Goal: Information Seeking & Learning: Learn about a topic

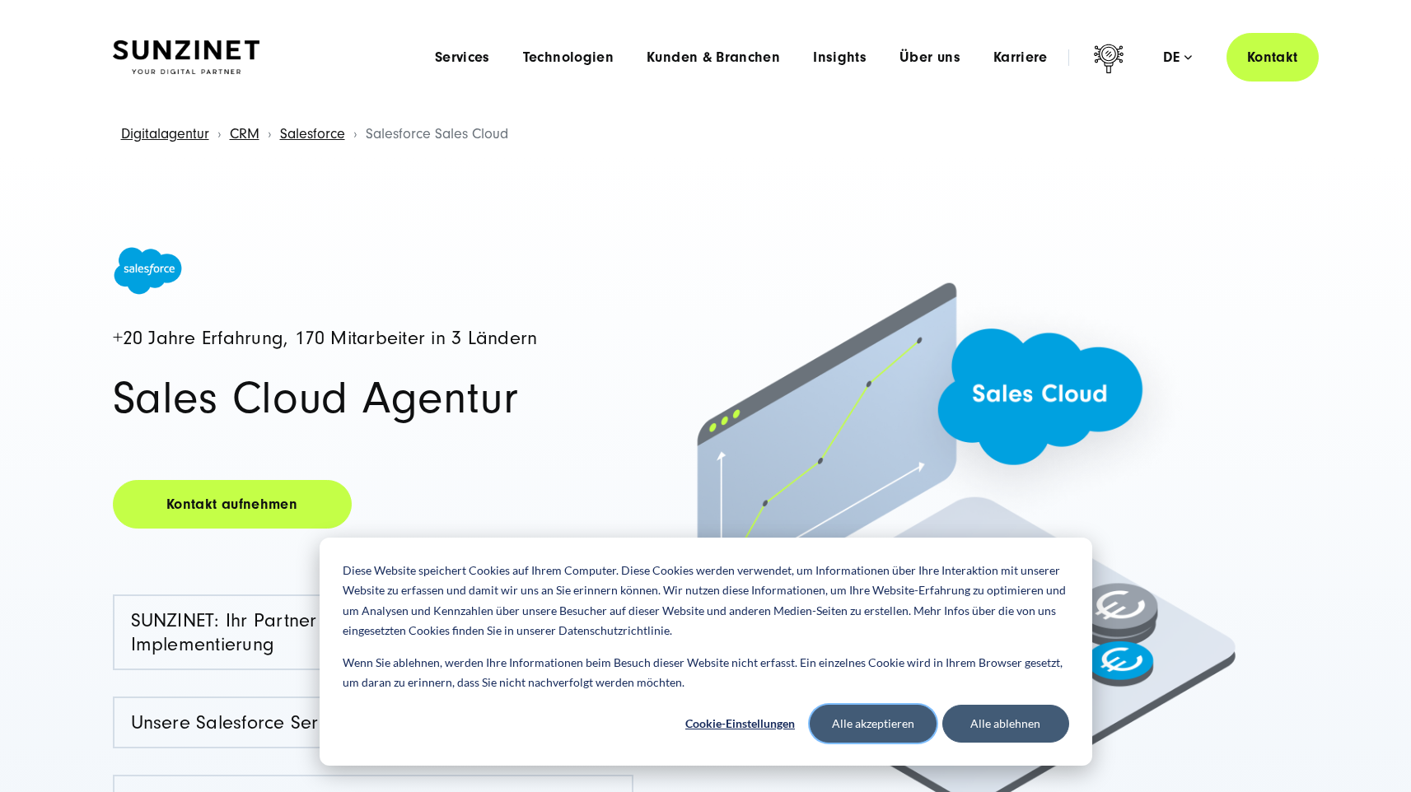
click at [904, 734] on button "Alle akzeptieren" at bounding box center [873, 724] width 127 height 38
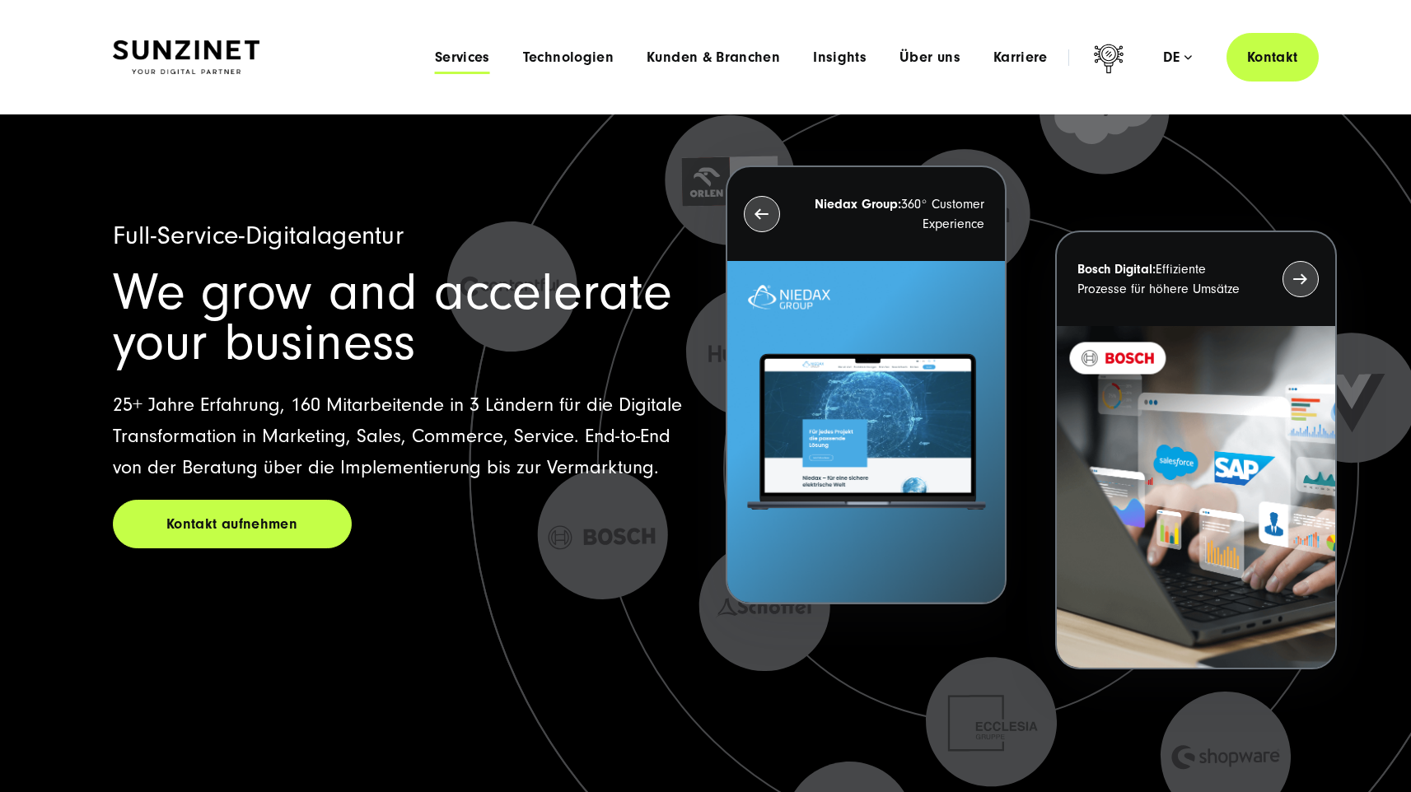
click at [473, 54] on span "Services" at bounding box center [462, 57] width 55 height 16
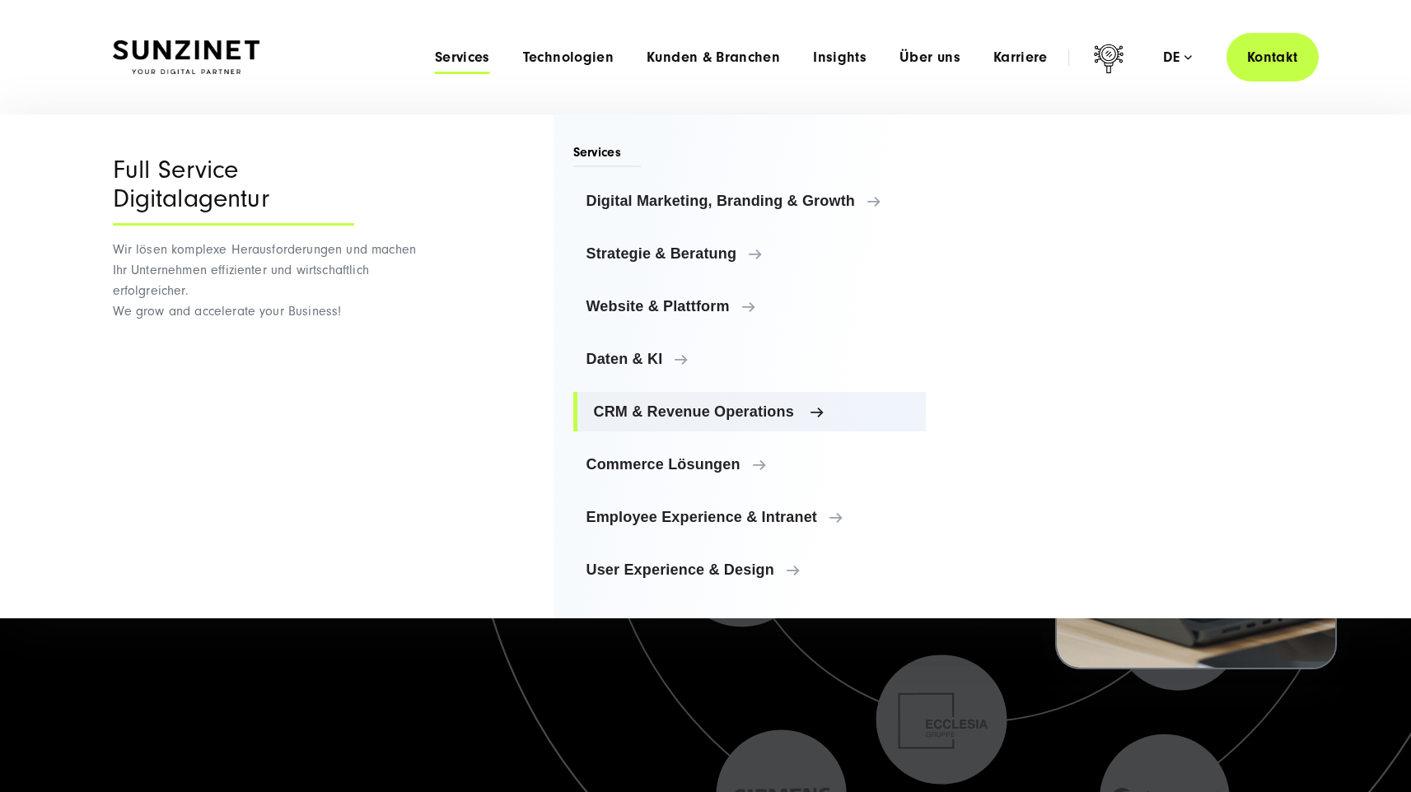
click at [688, 416] on span "CRM & Revenue Operations" at bounding box center [754, 412] width 320 height 16
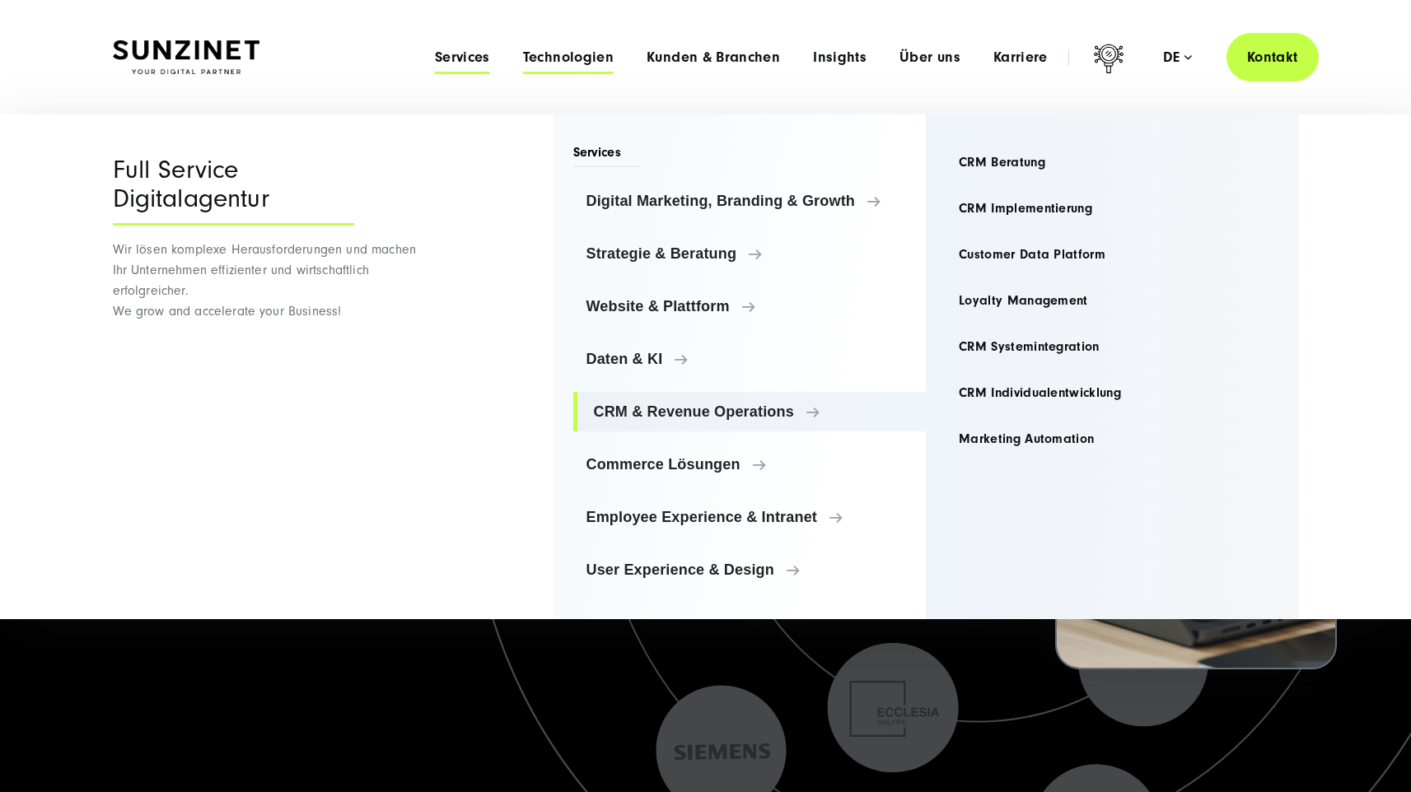
click at [573, 54] on span "Technologien" at bounding box center [568, 57] width 91 height 16
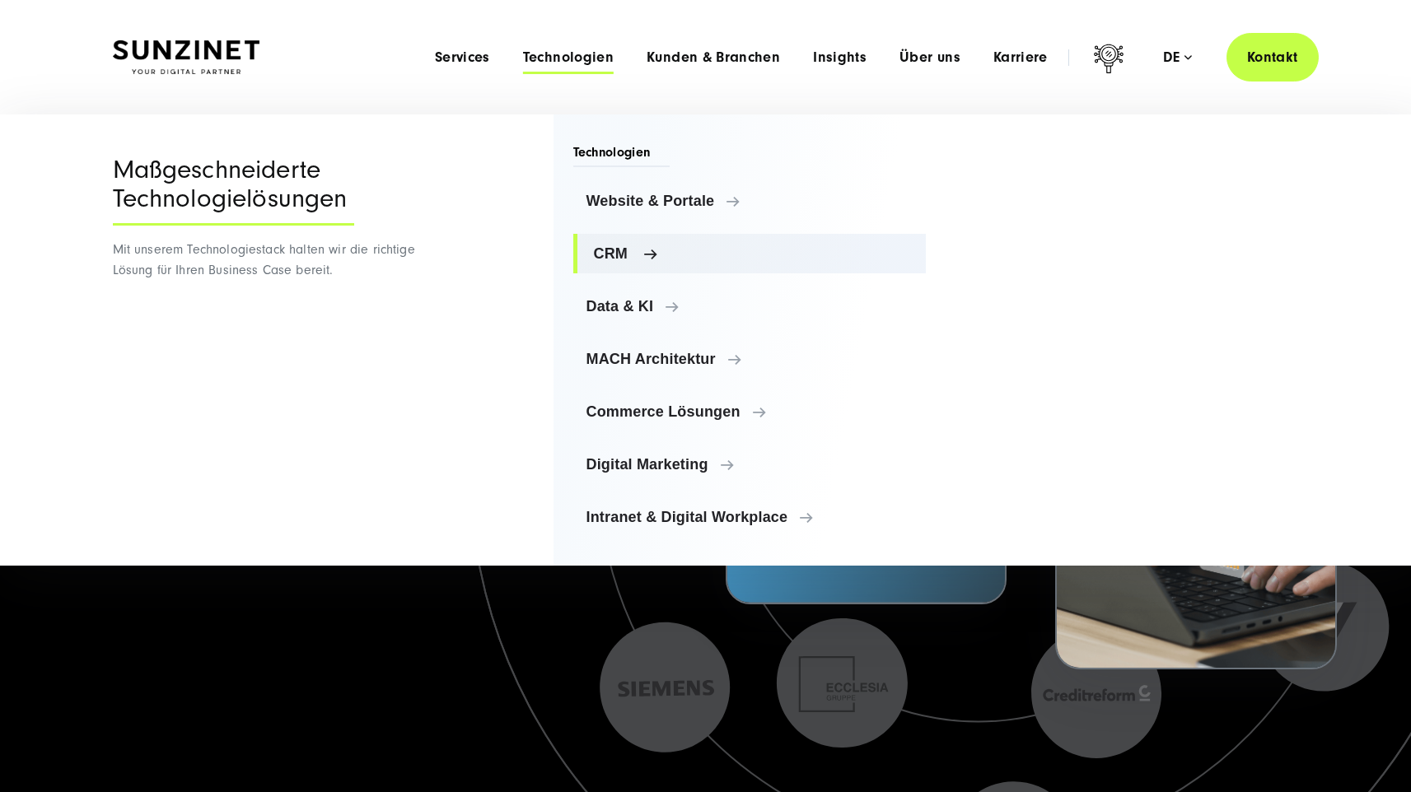
click at [622, 259] on span "CRM" at bounding box center [754, 253] width 320 height 16
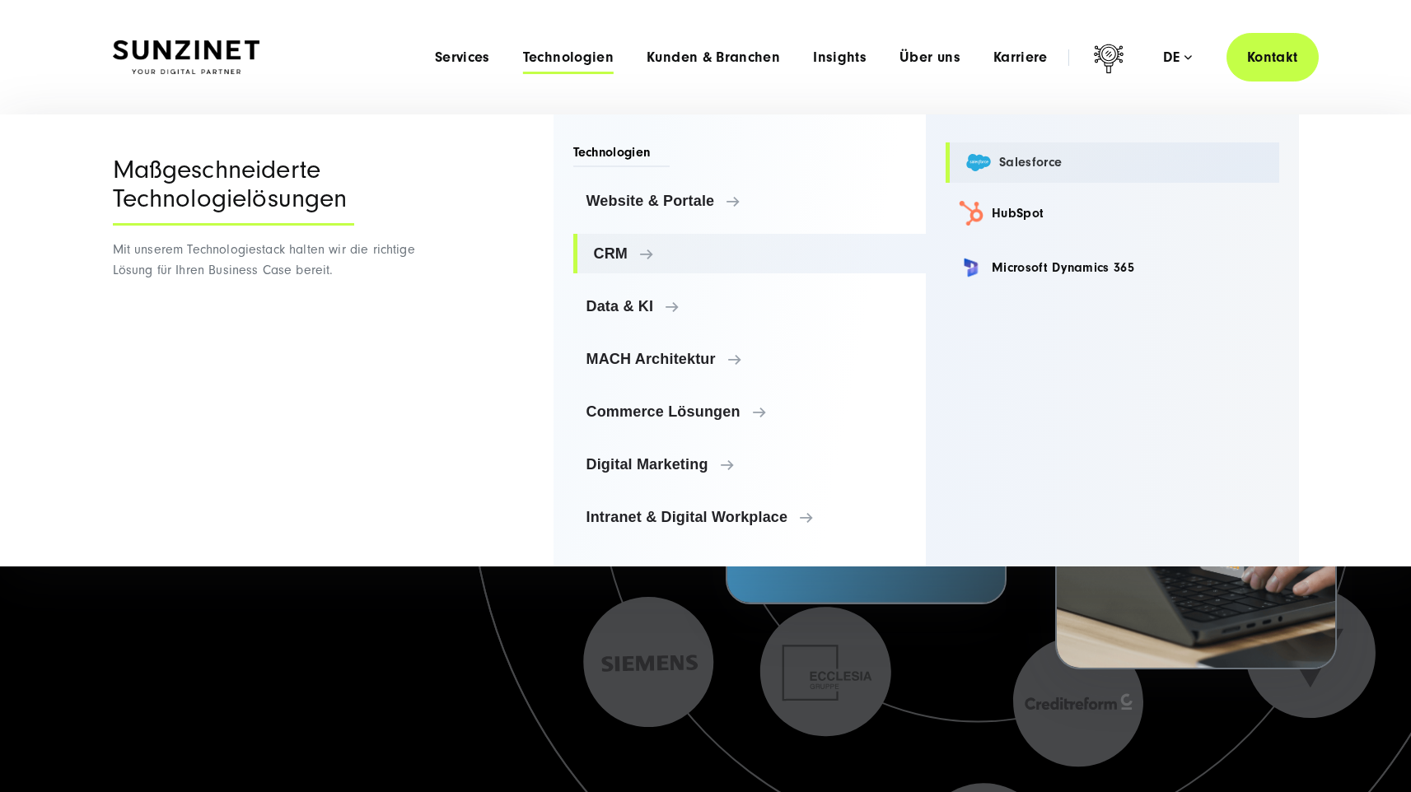
click at [1005, 162] on link "Salesforce" at bounding box center [1113, 162] width 334 height 40
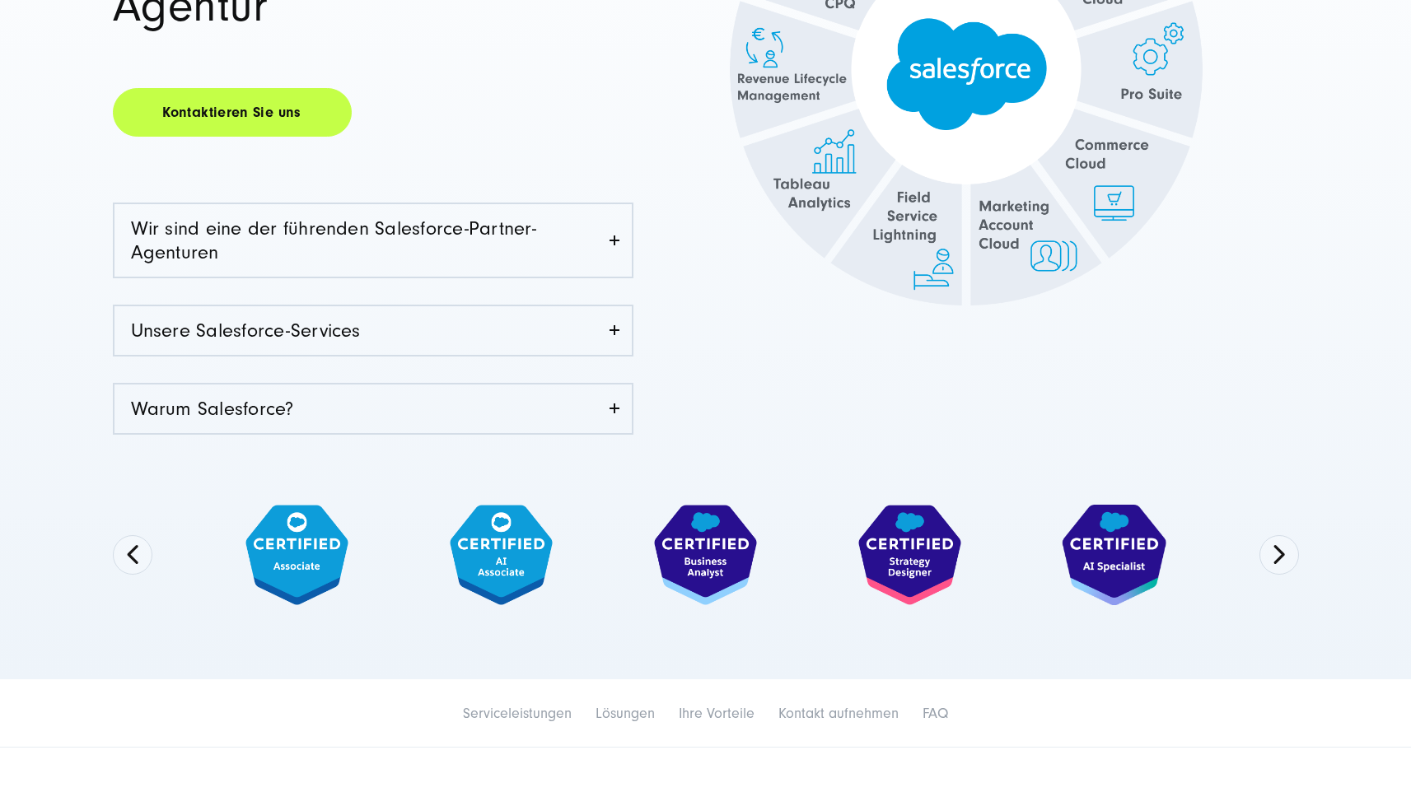
scroll to position [439, 0]
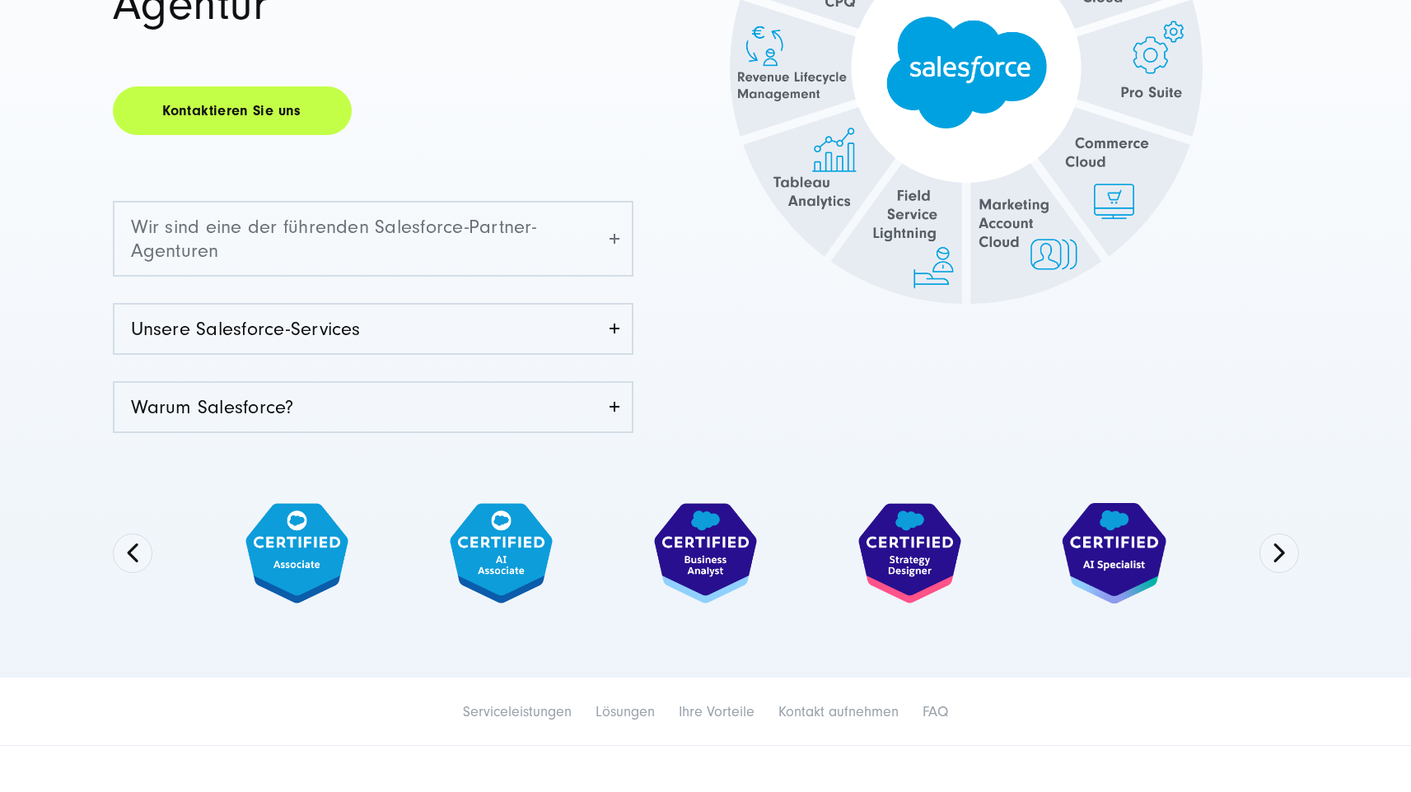
click at [318, 261] on link "Wir sind eine der führenden Salesforce-Partner-Agenturen" at bounding box center [372, 239] width 517 height 72
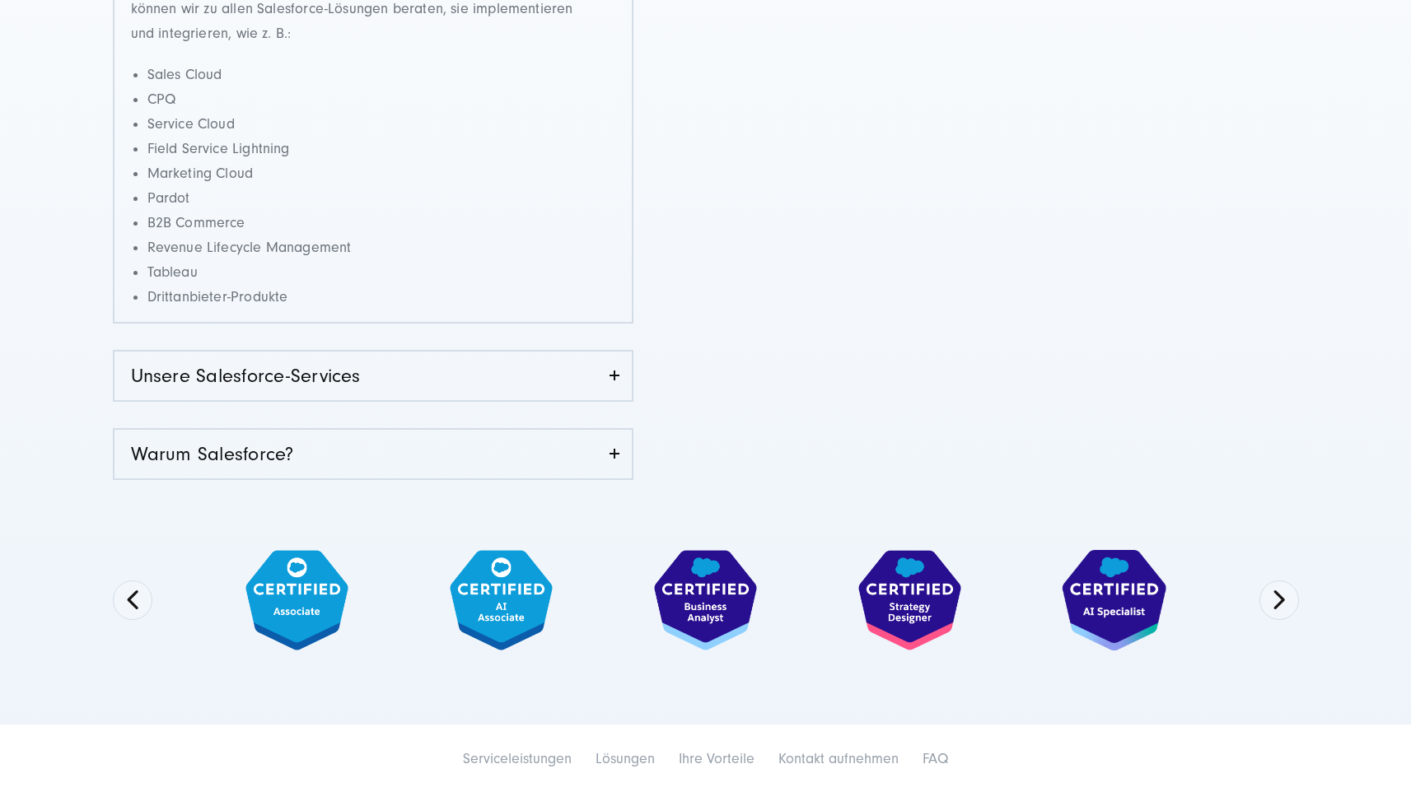
scroll to position [778, 0]
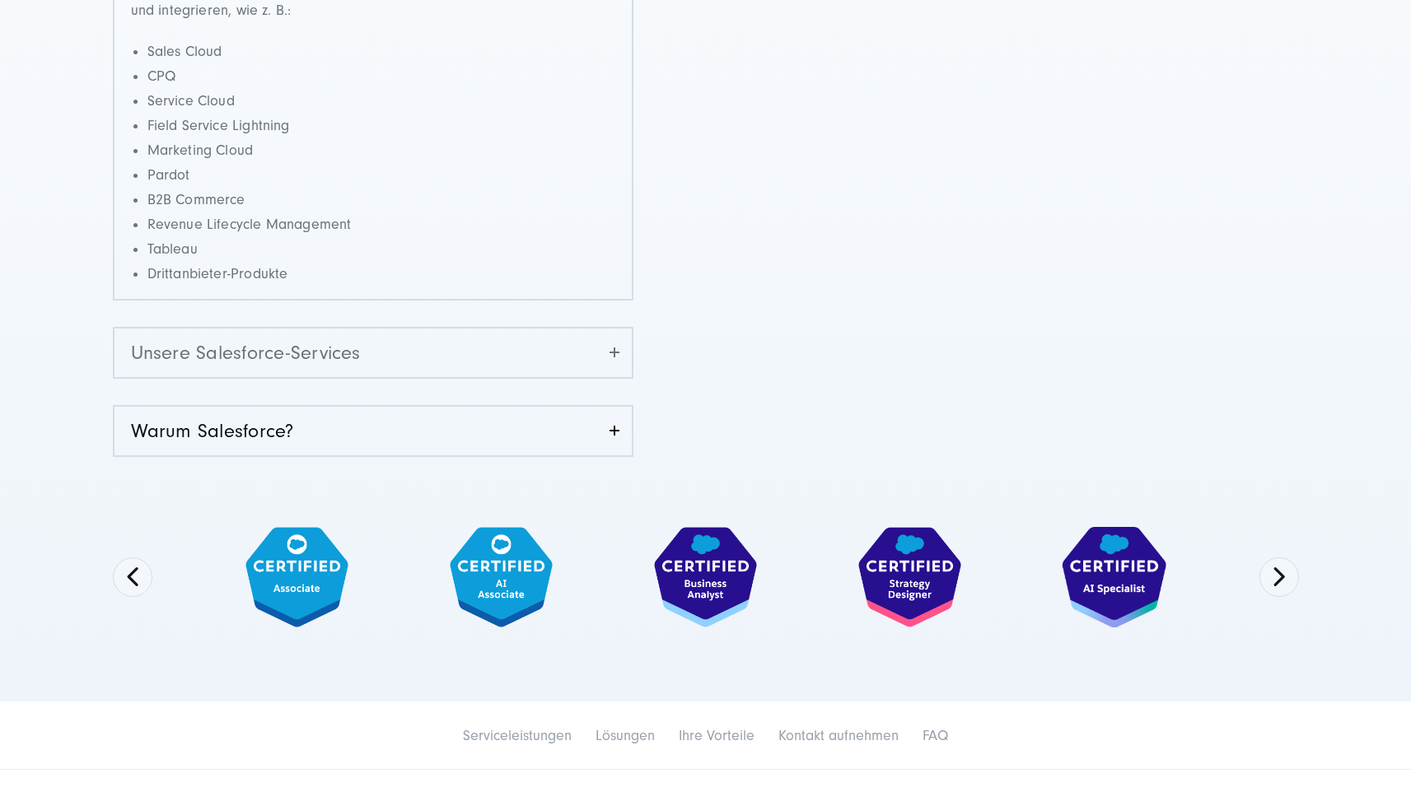
click at [234, 334] on link "Unsere Salesforce-Services" at bounding box center [372, 353] width 517 height 49
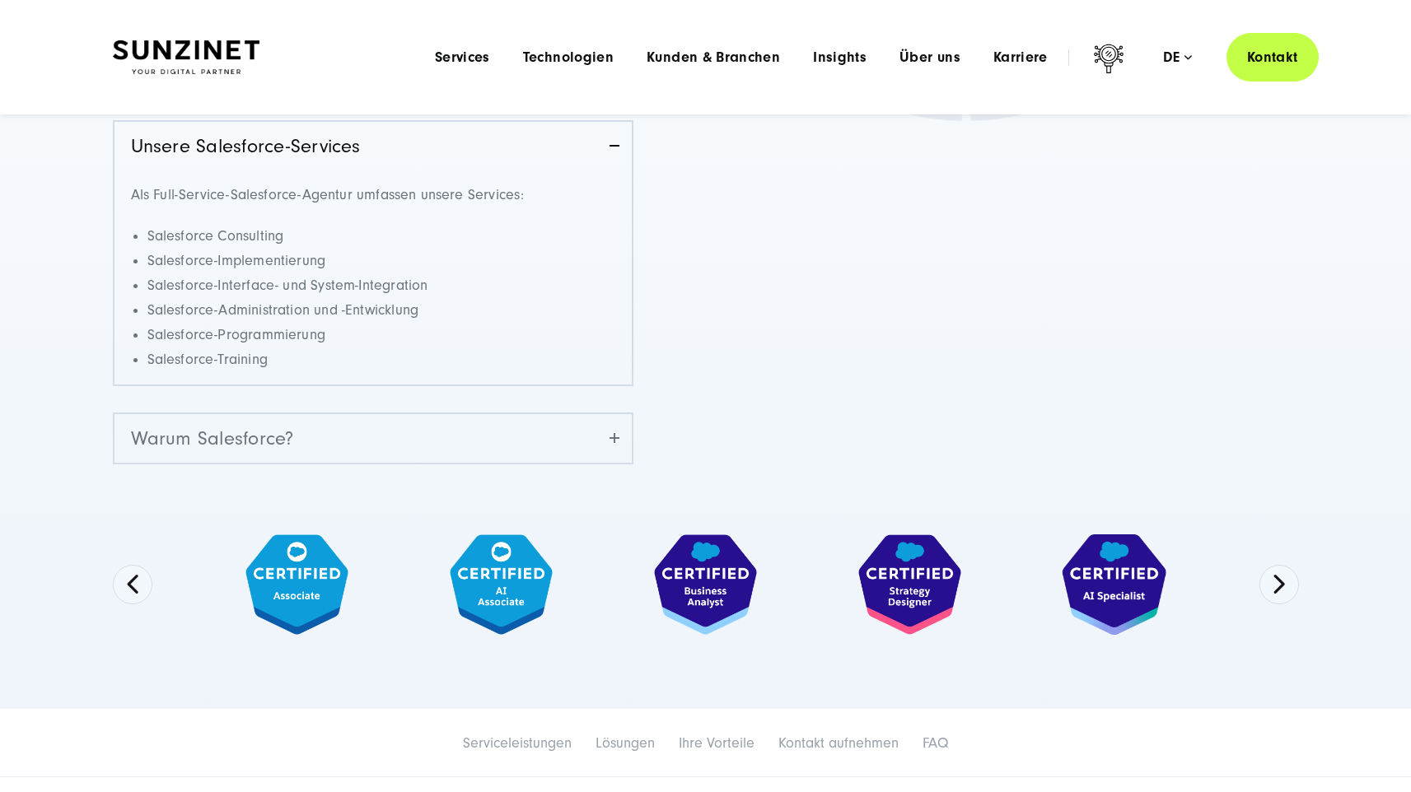
scroll to position [615, 0]
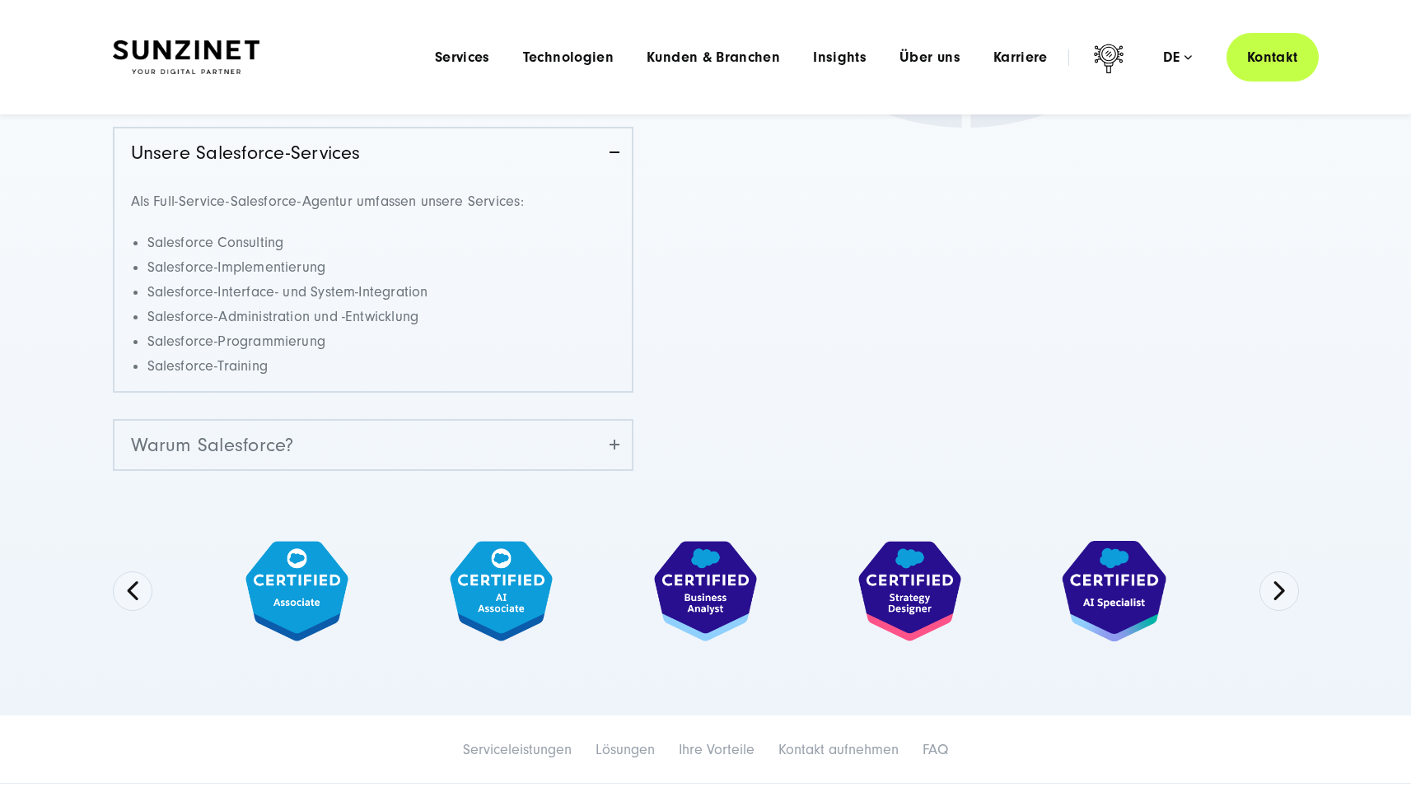
click at [255, 435] on link "Warum Salesforce?" at bounding box center [372, 445] width 517 height 49
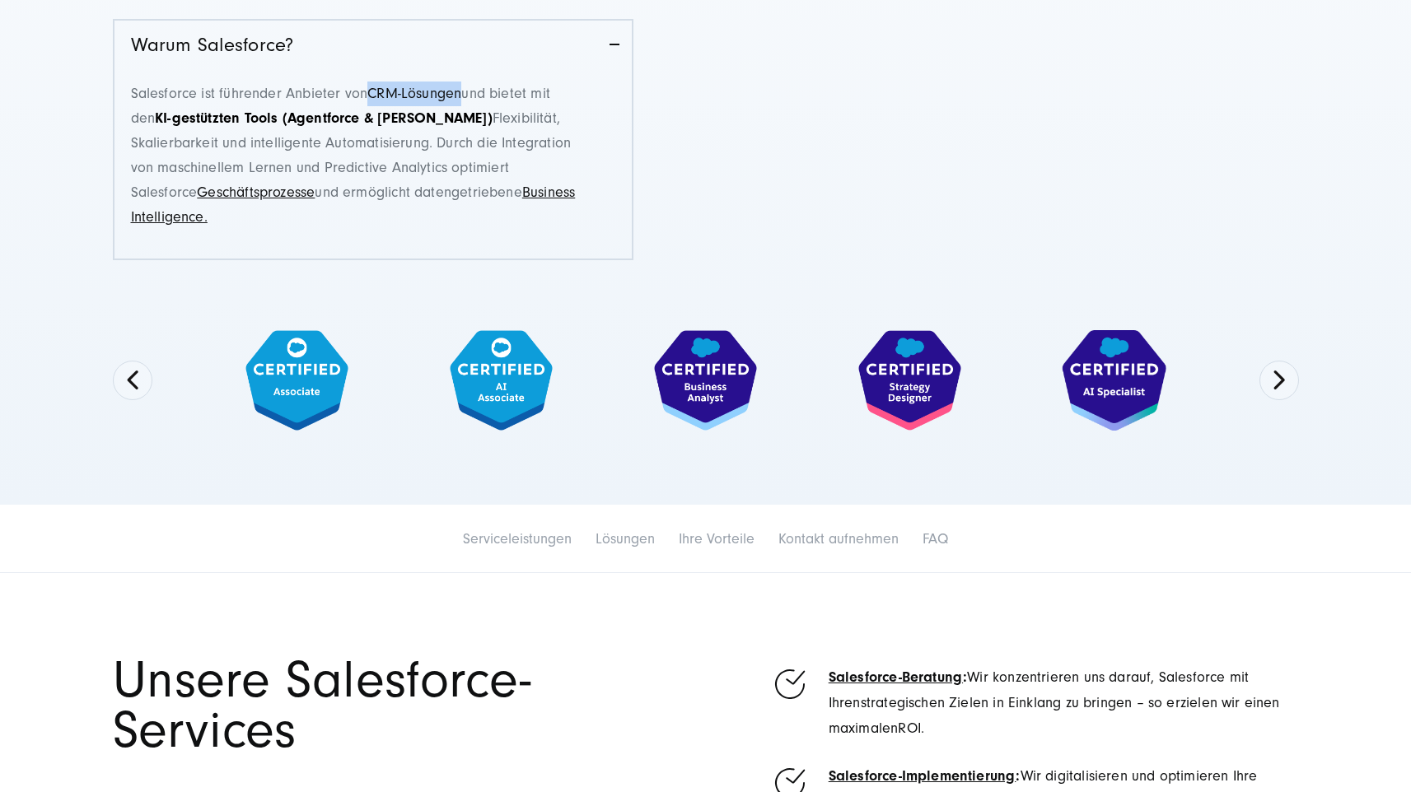
scroll to position [811, 0]
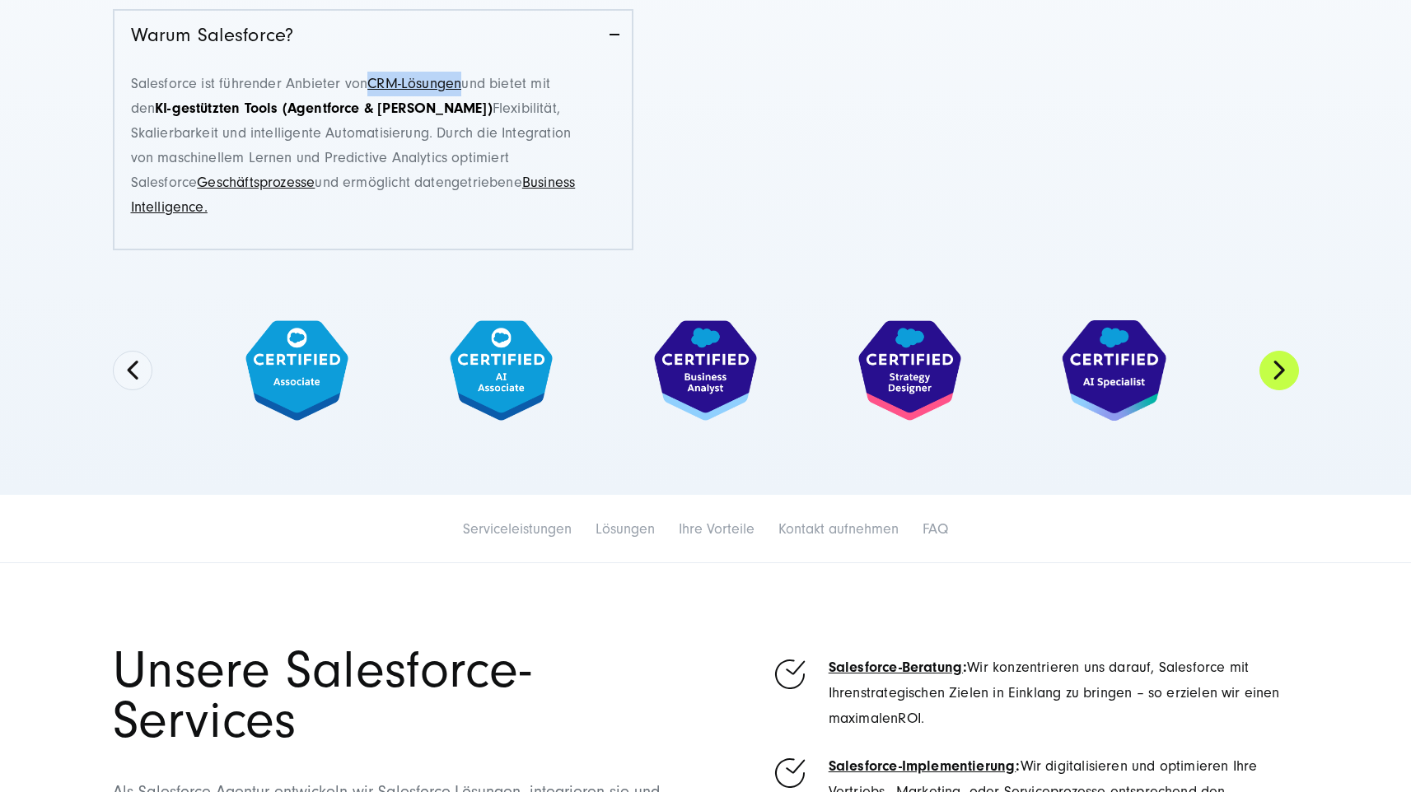
click at [1291, 371] on button "Next" at bounding box center [1279, 371] width 40 height 40
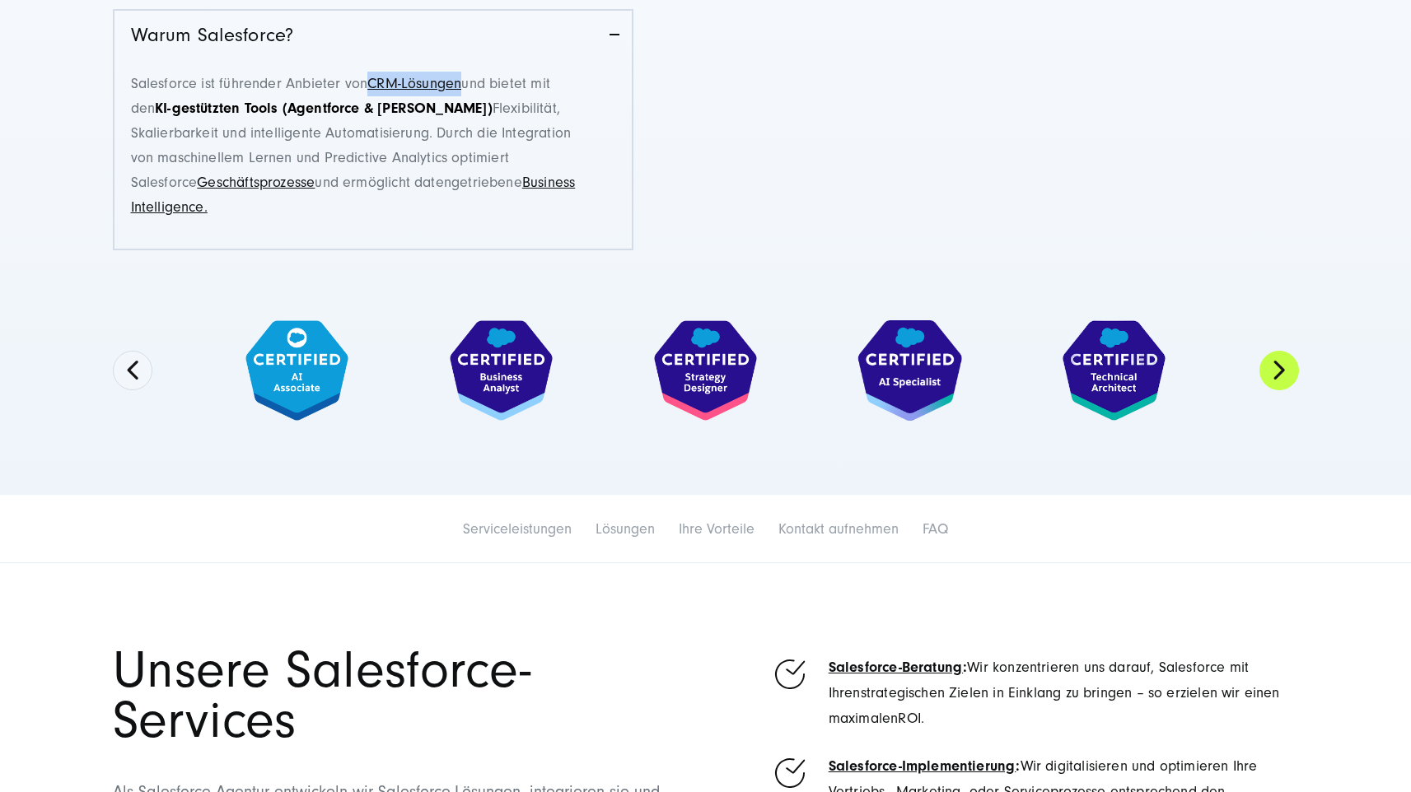
click at [1291, 371] on button "Next" at bounding box center [1279, 371] width 40 height 40
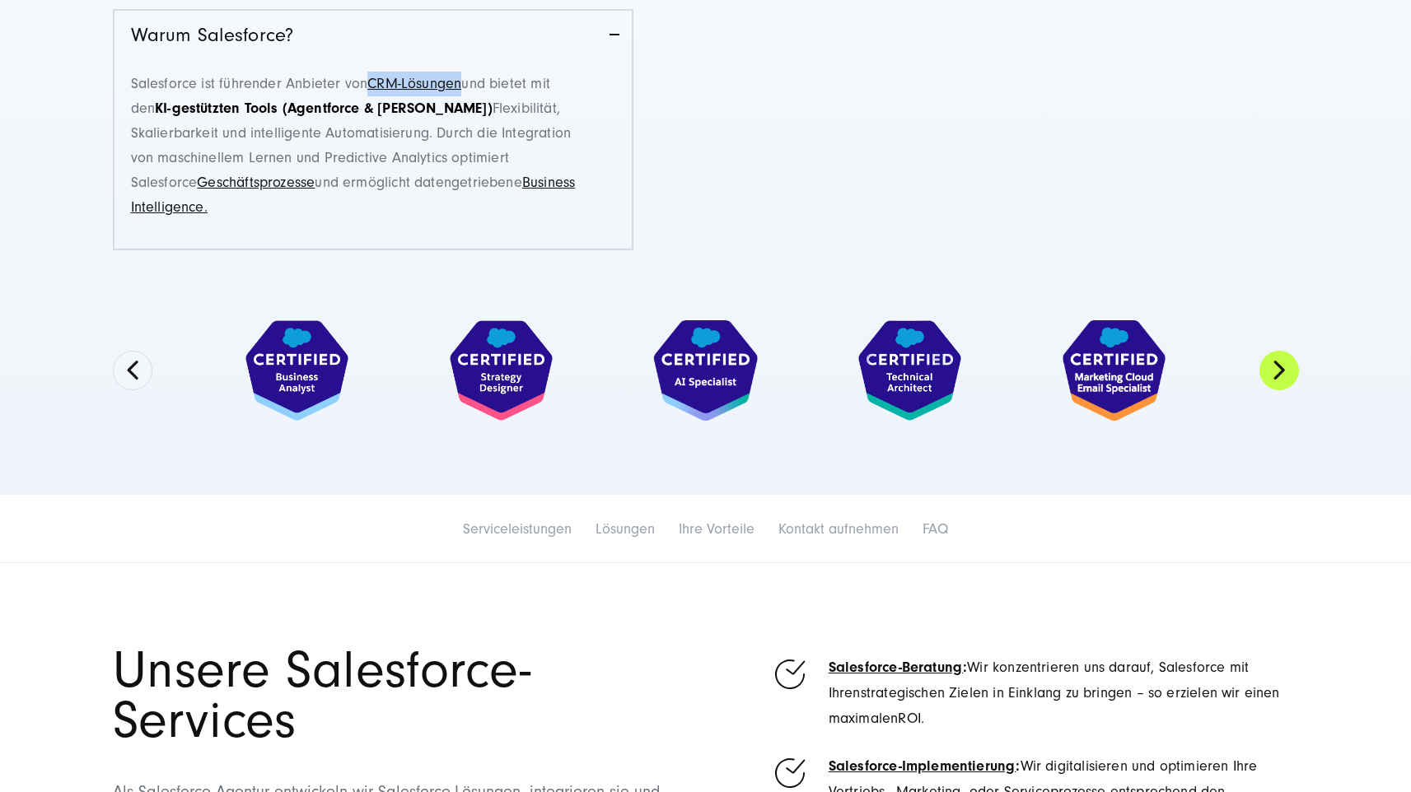
click at [1291, 371] on button "Next" at bounding box center [1279, 371] width 40 height 40
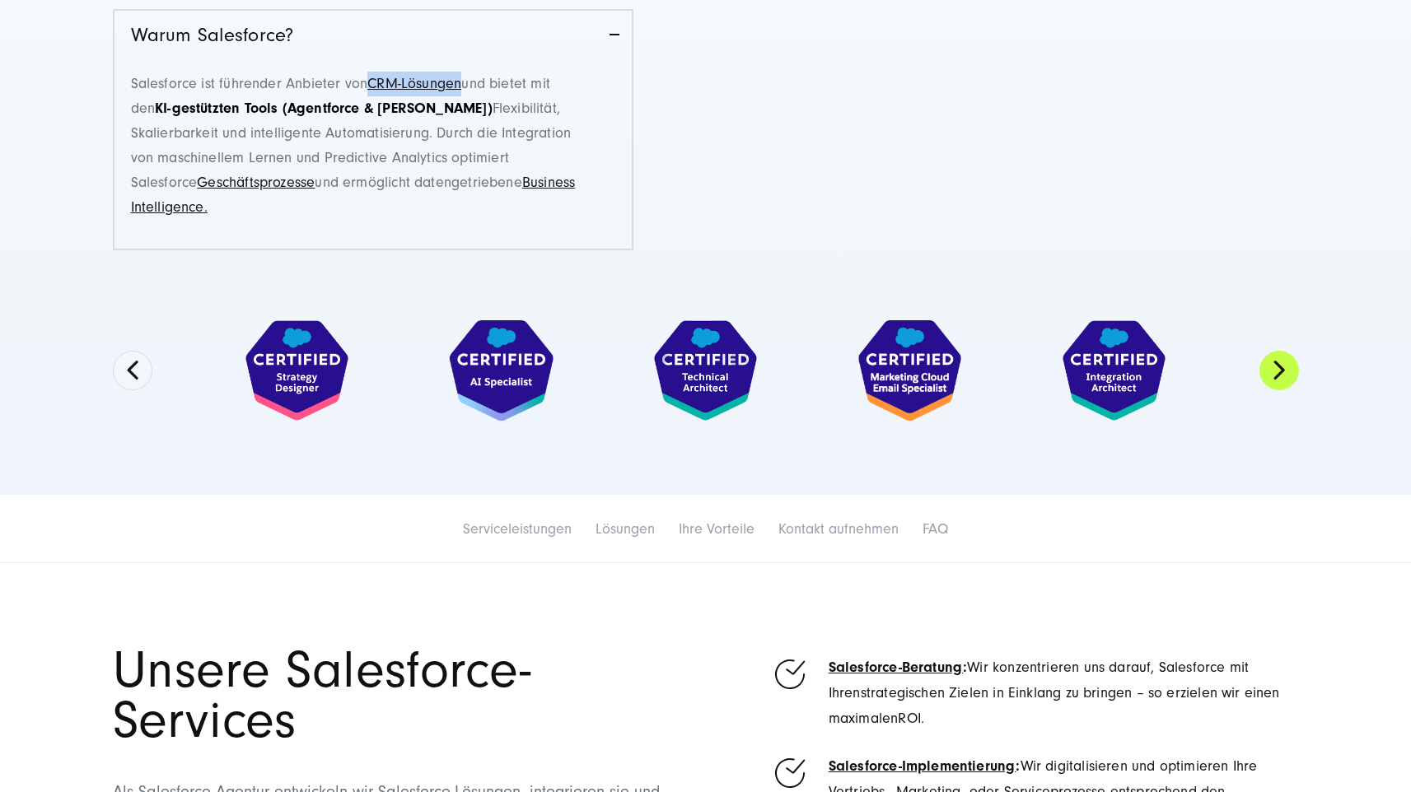
click at [1291, 371] on button "Next" at bounding box center [1279, 371] width 40 height 40
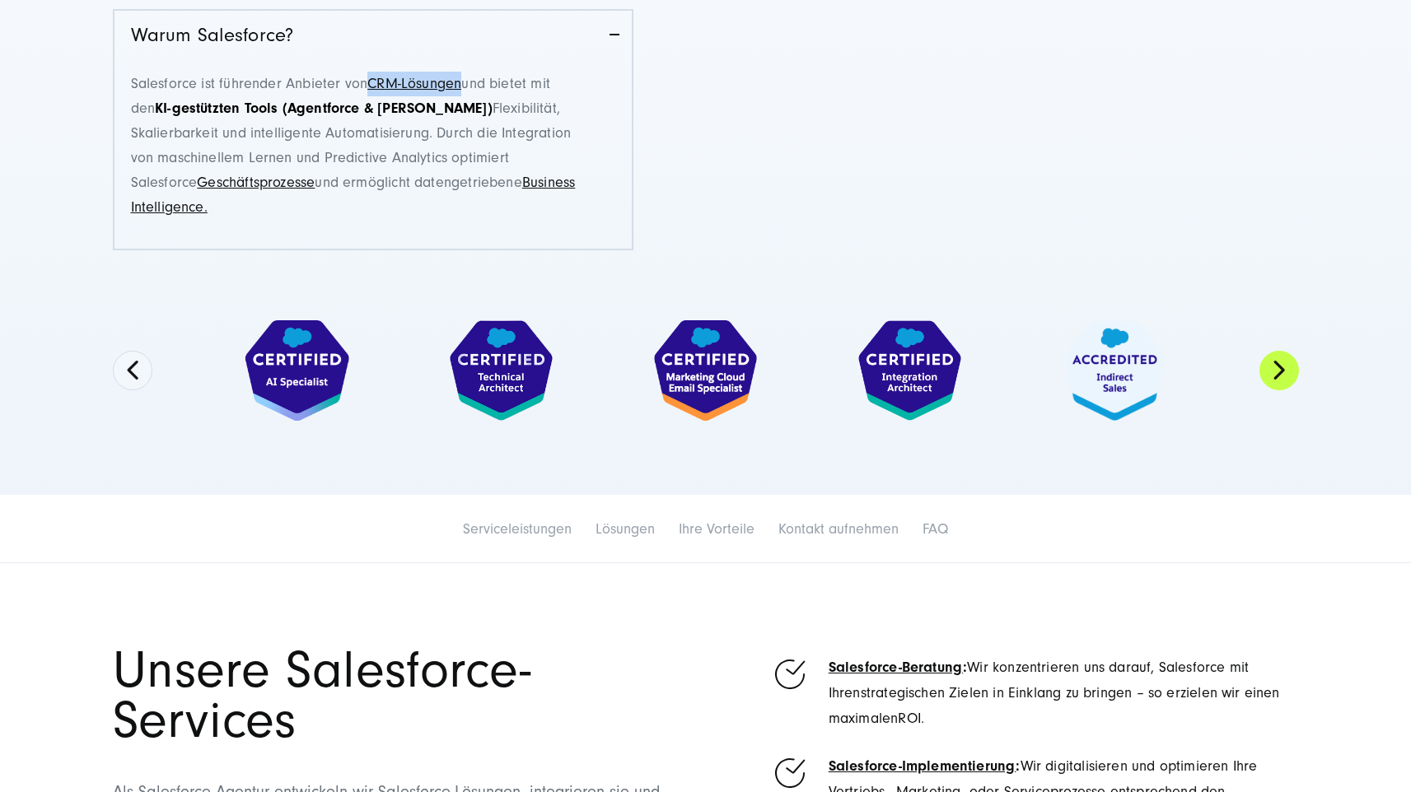
click at [1291, 371] on button "Next" at bounding box center [1279, 371] width 40 height 40
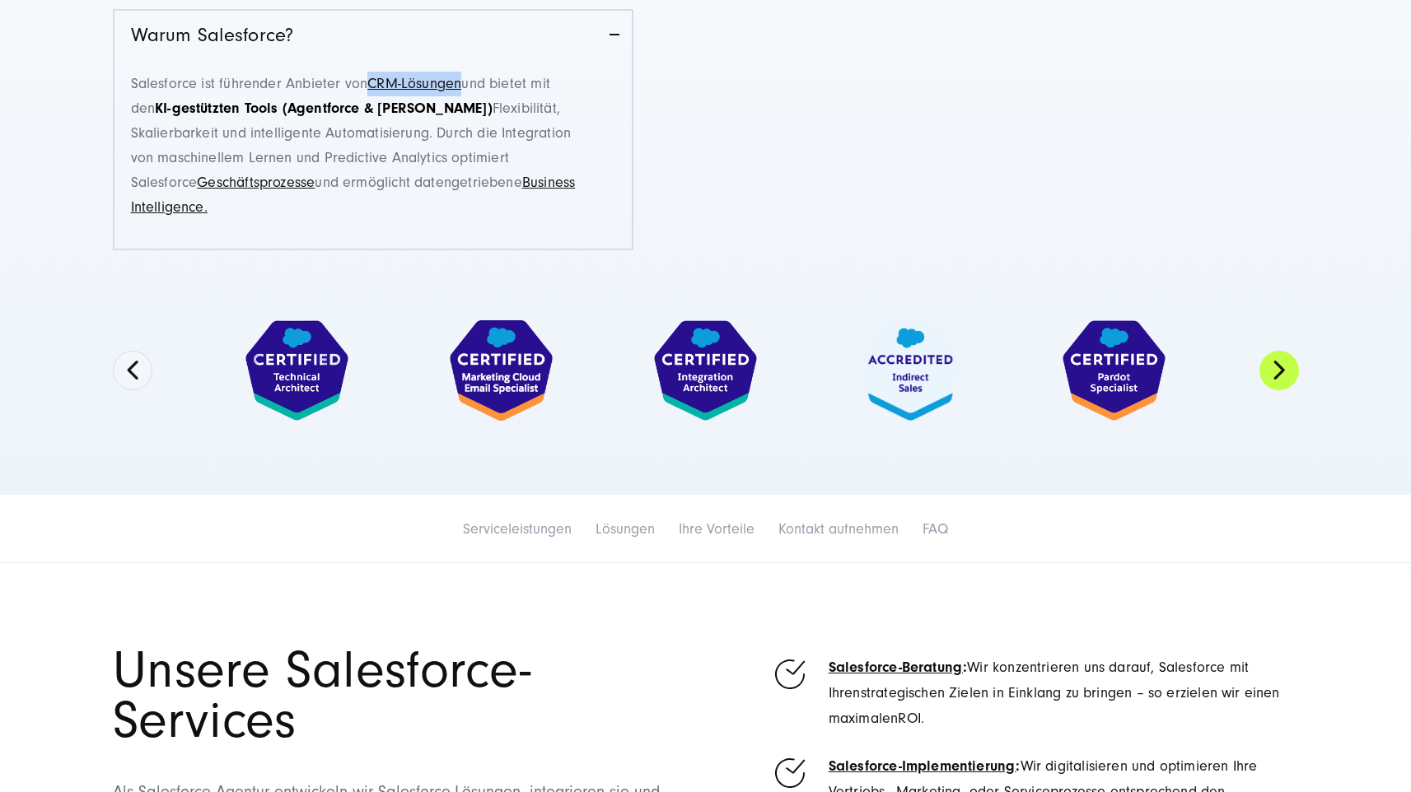
click at [1291, 371] on button "Next" at bounding box center [1279, 371] width 40 height 40
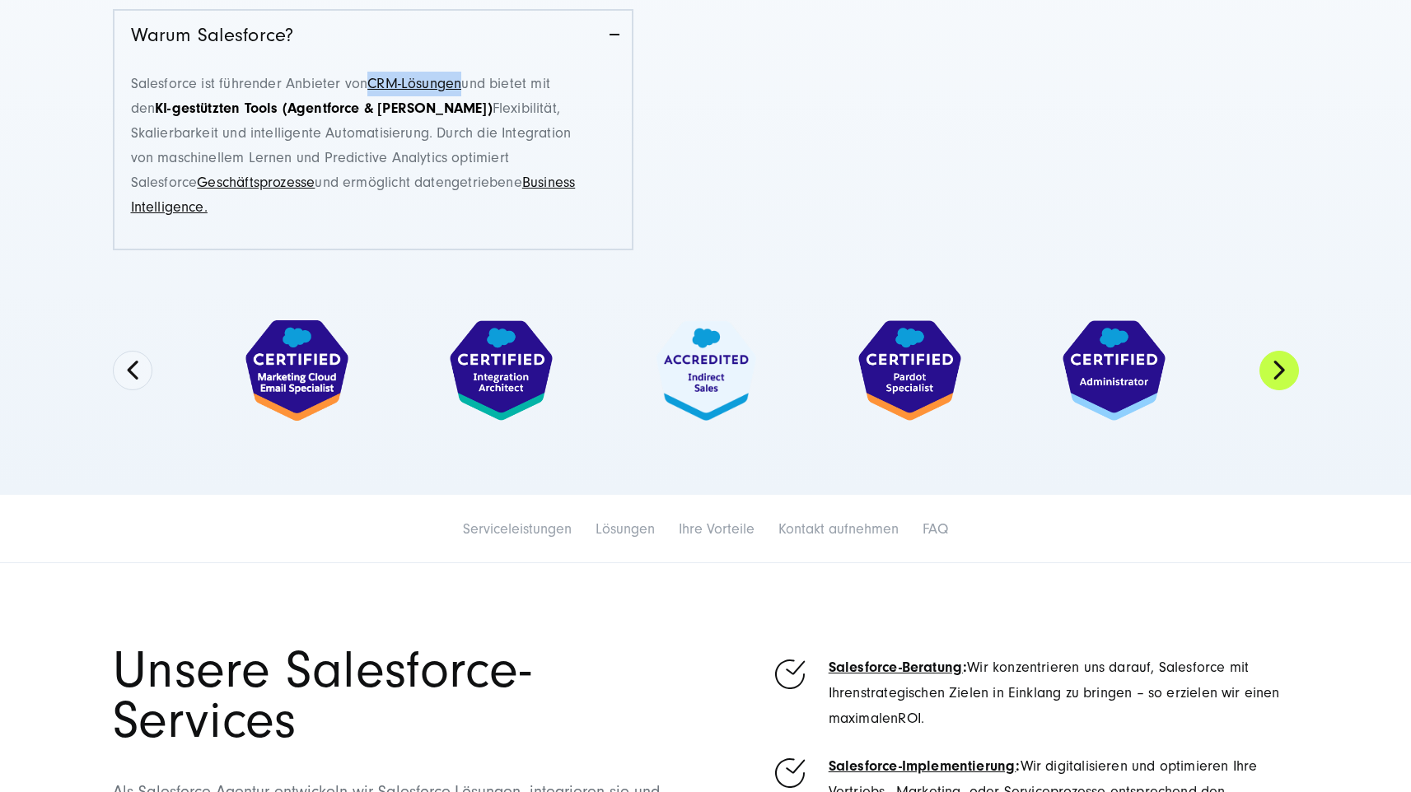
click at [1291, 371] on button "Next" at bounding box center [1279, 371] width 40 height 40
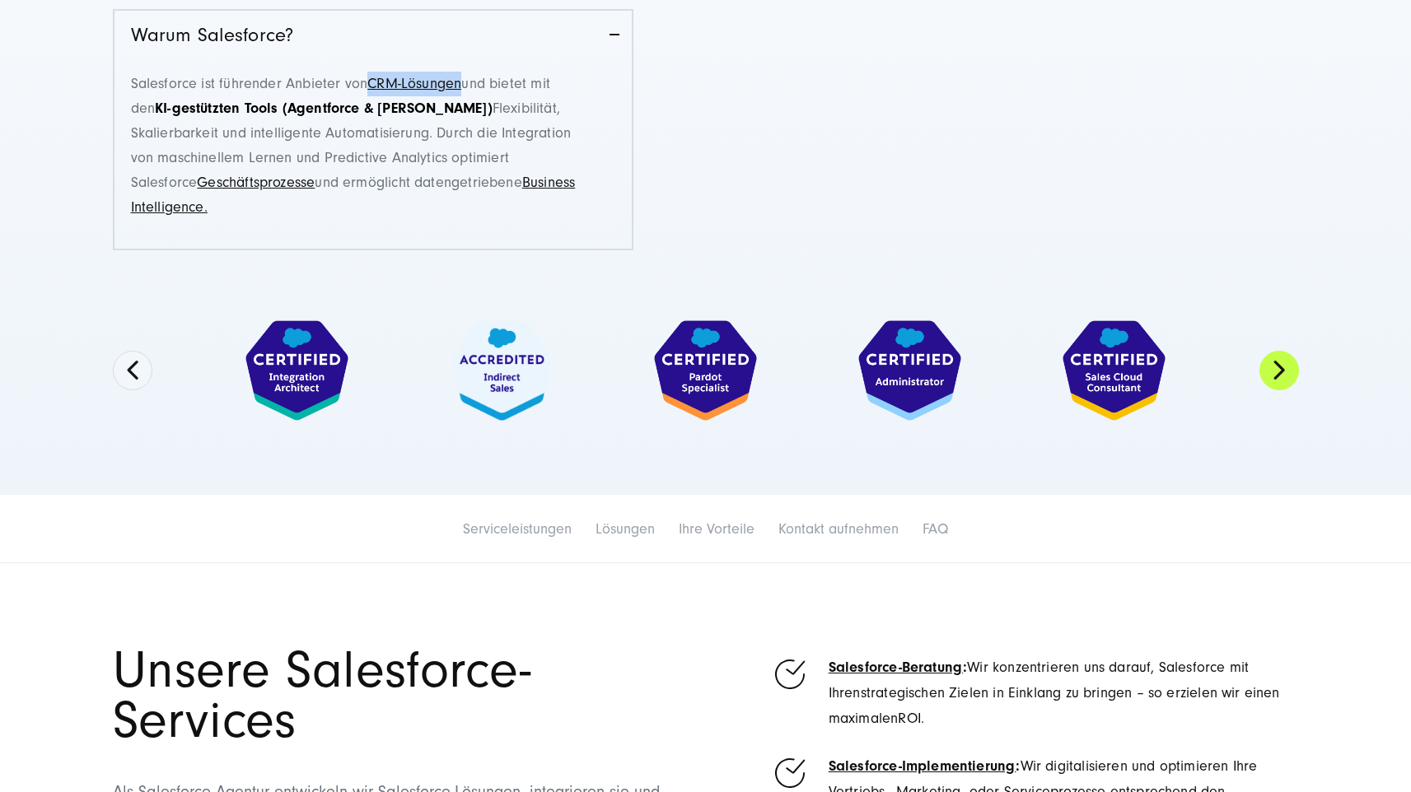
click at [1291, 371] on button "Next" at bounding box center [1279, 371] width 40 height 40
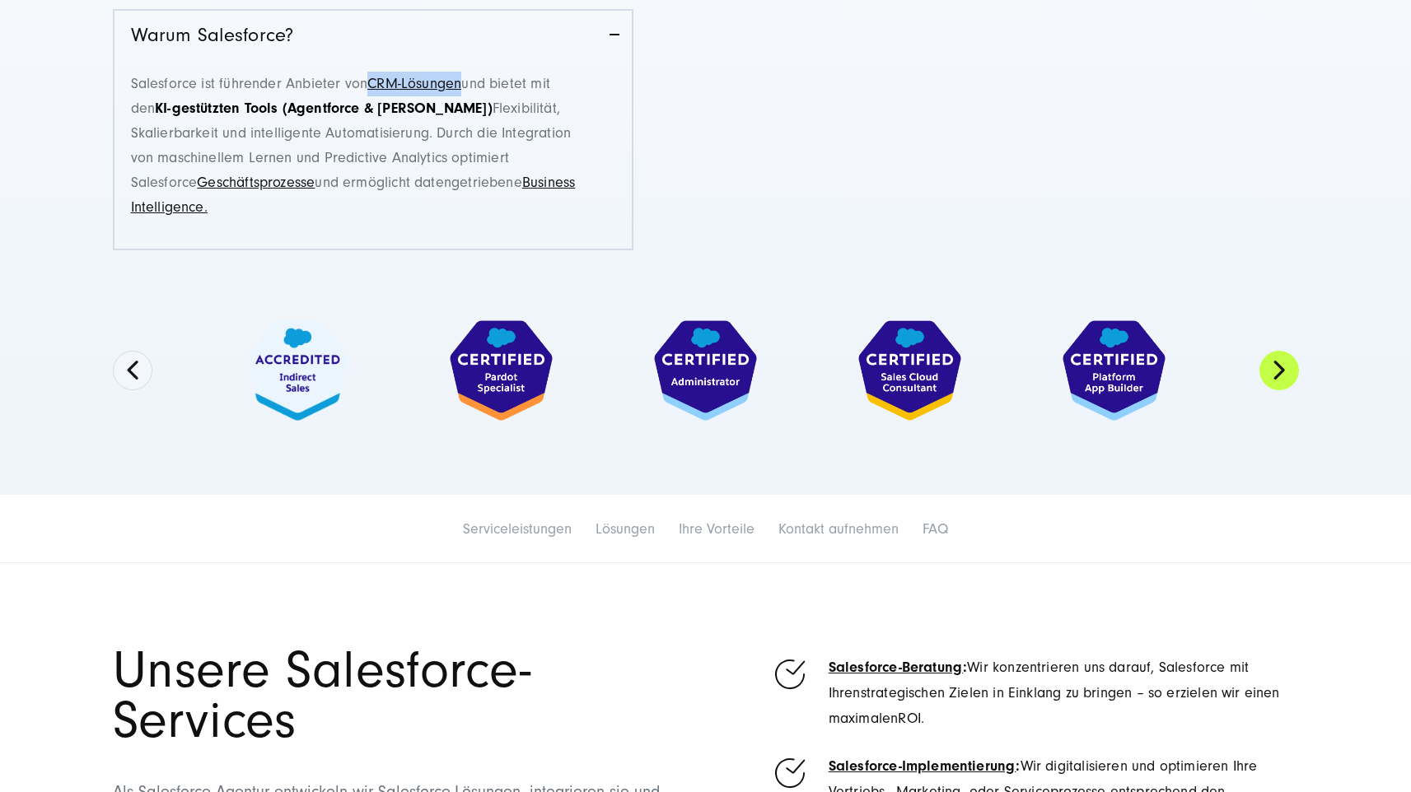
click at [1291, 371] on button "Next" at bounding box center [1279, 371] width 40 height 40
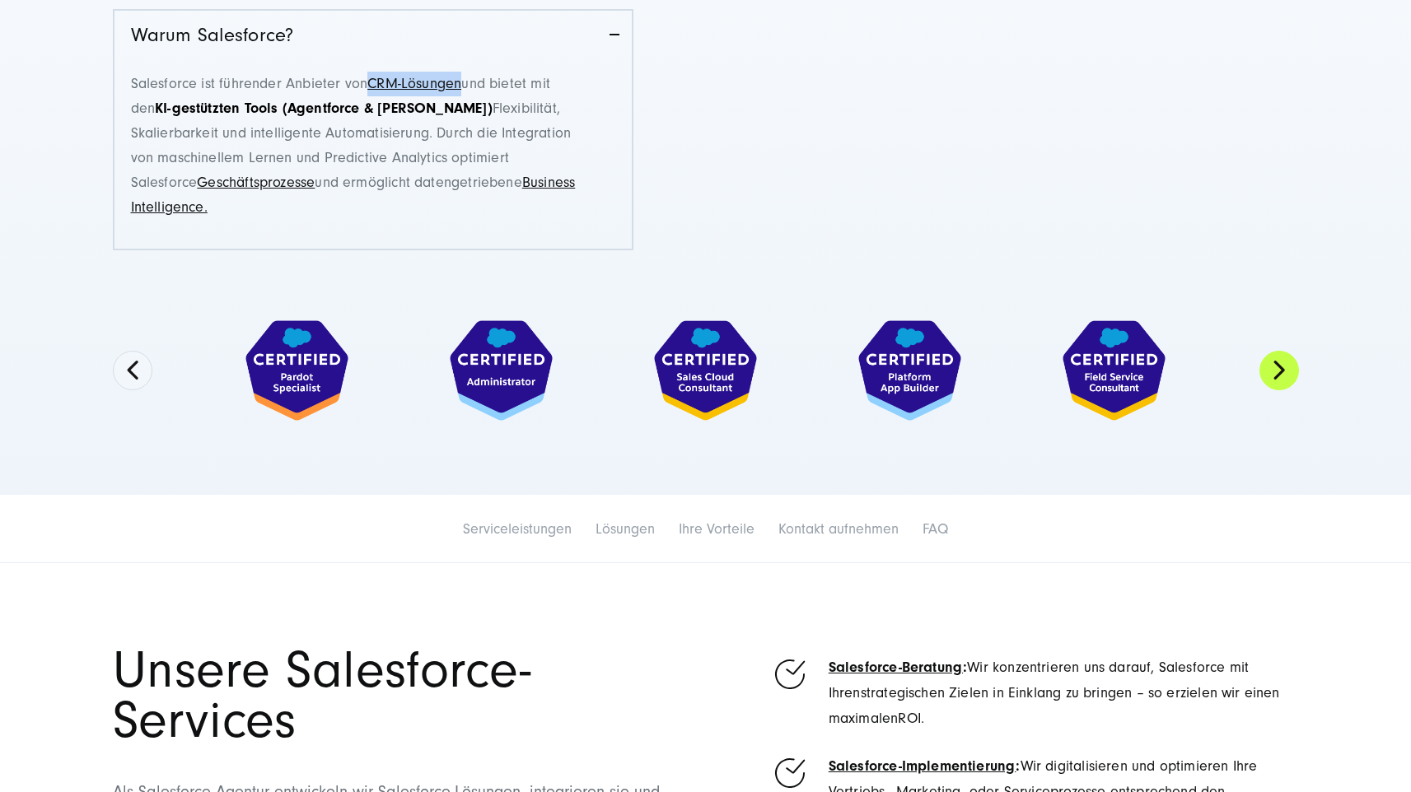
click at [1291, 371] on button "Next" at bounding box center [1279, 371] width 40 height 40
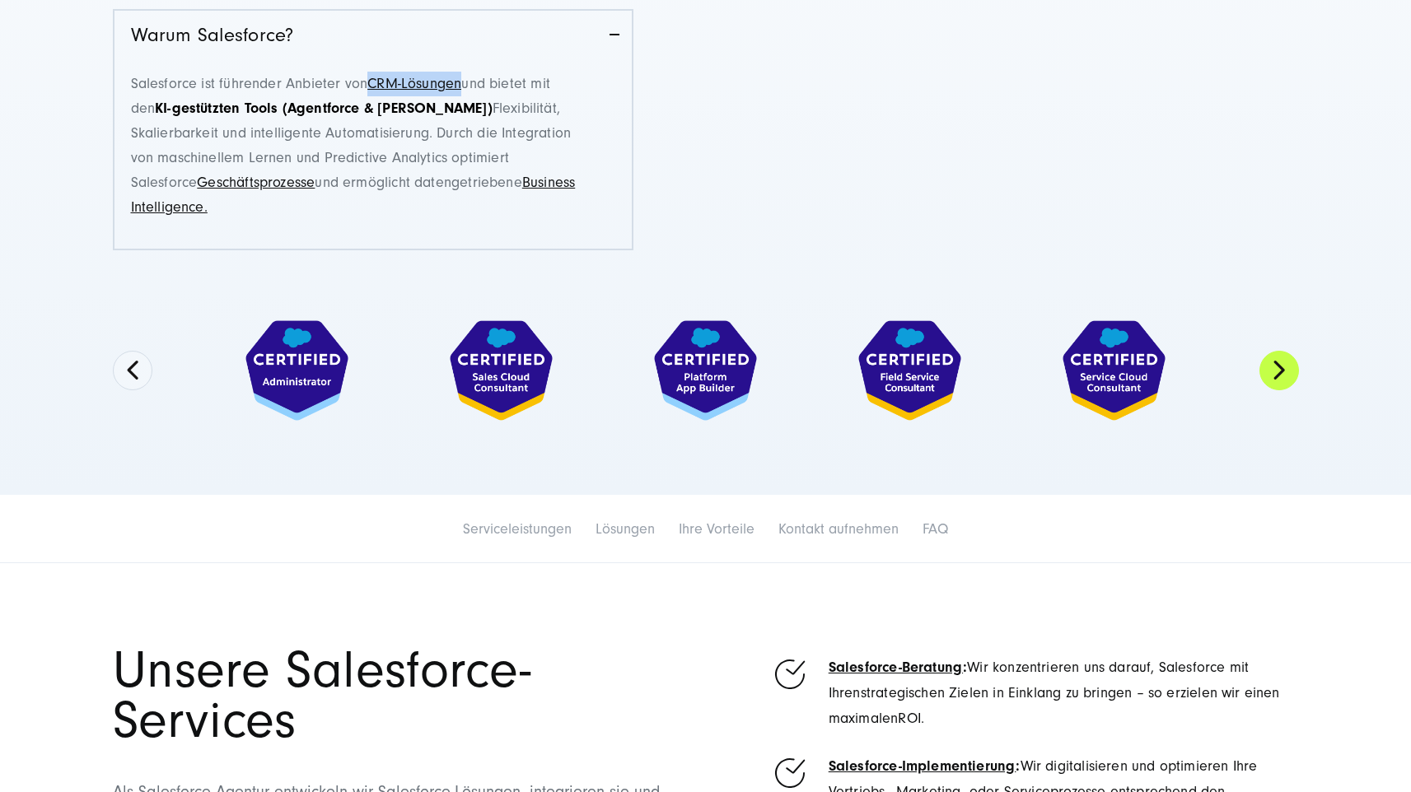
click at [1291, 371] on button "Next" at bounding box center [1279, 371] width 40 height 40
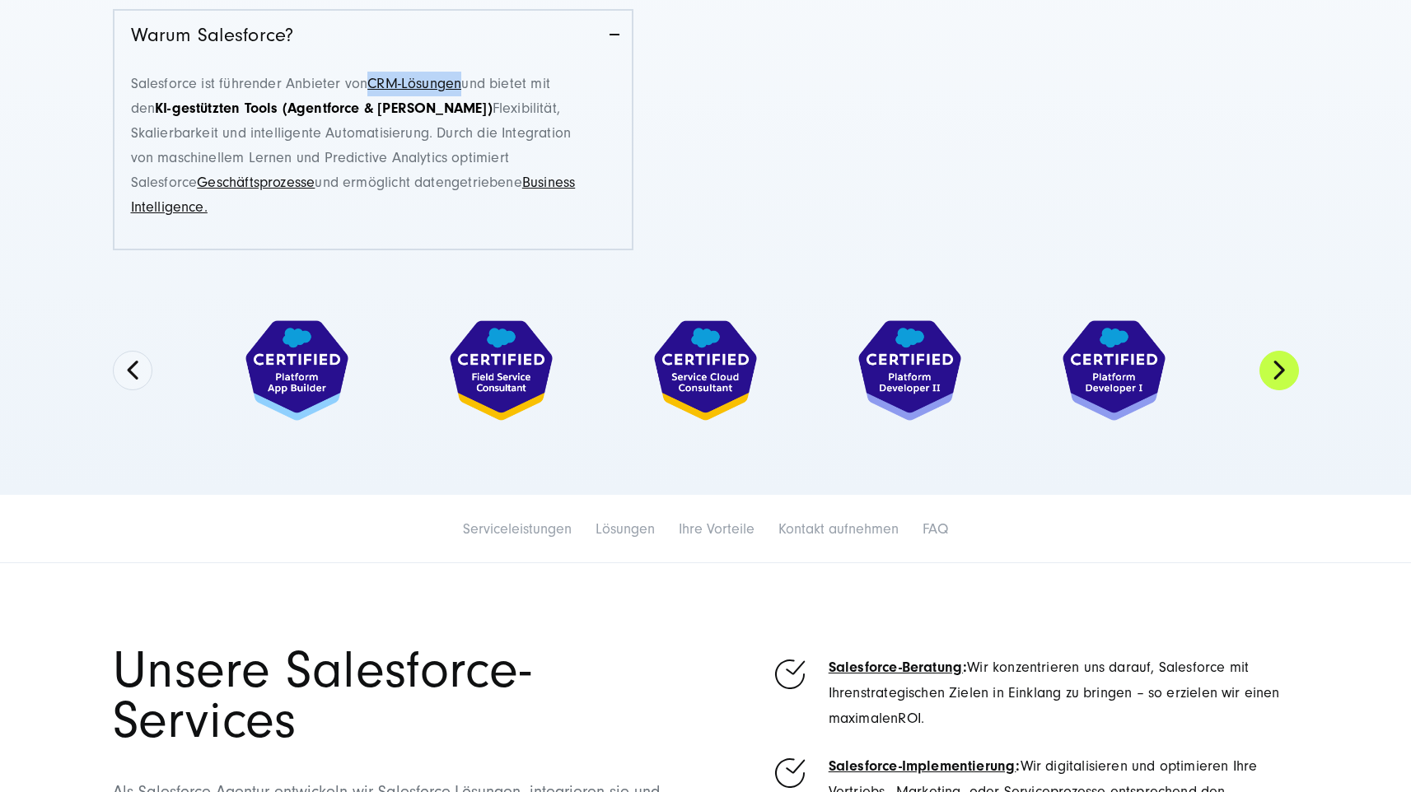
click at [1291, 371] on button "Next" at bounding box center [1279, 371] width 40 height 40
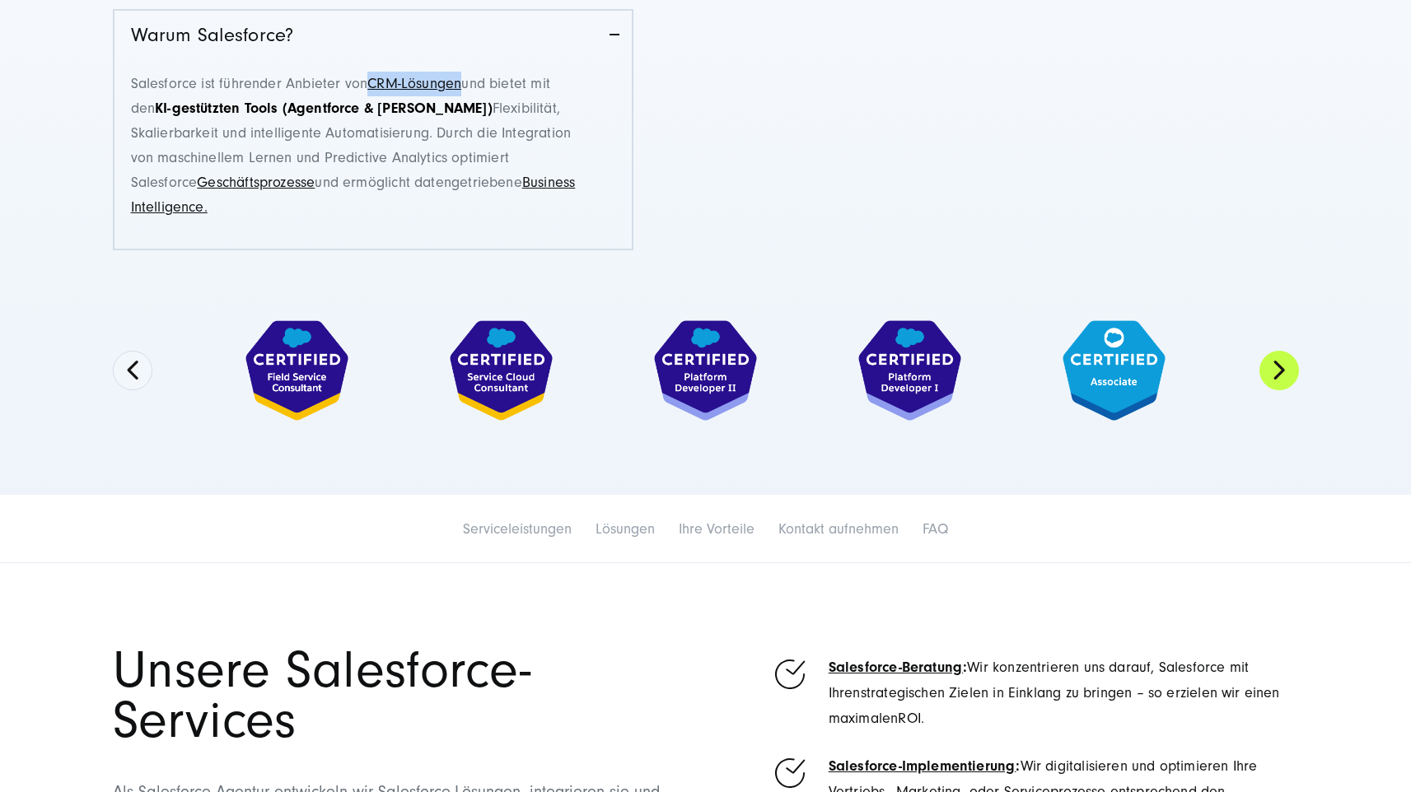
click at [1291, 371] on button "Next" at bounding box center [1279, 371] width 40 height 40
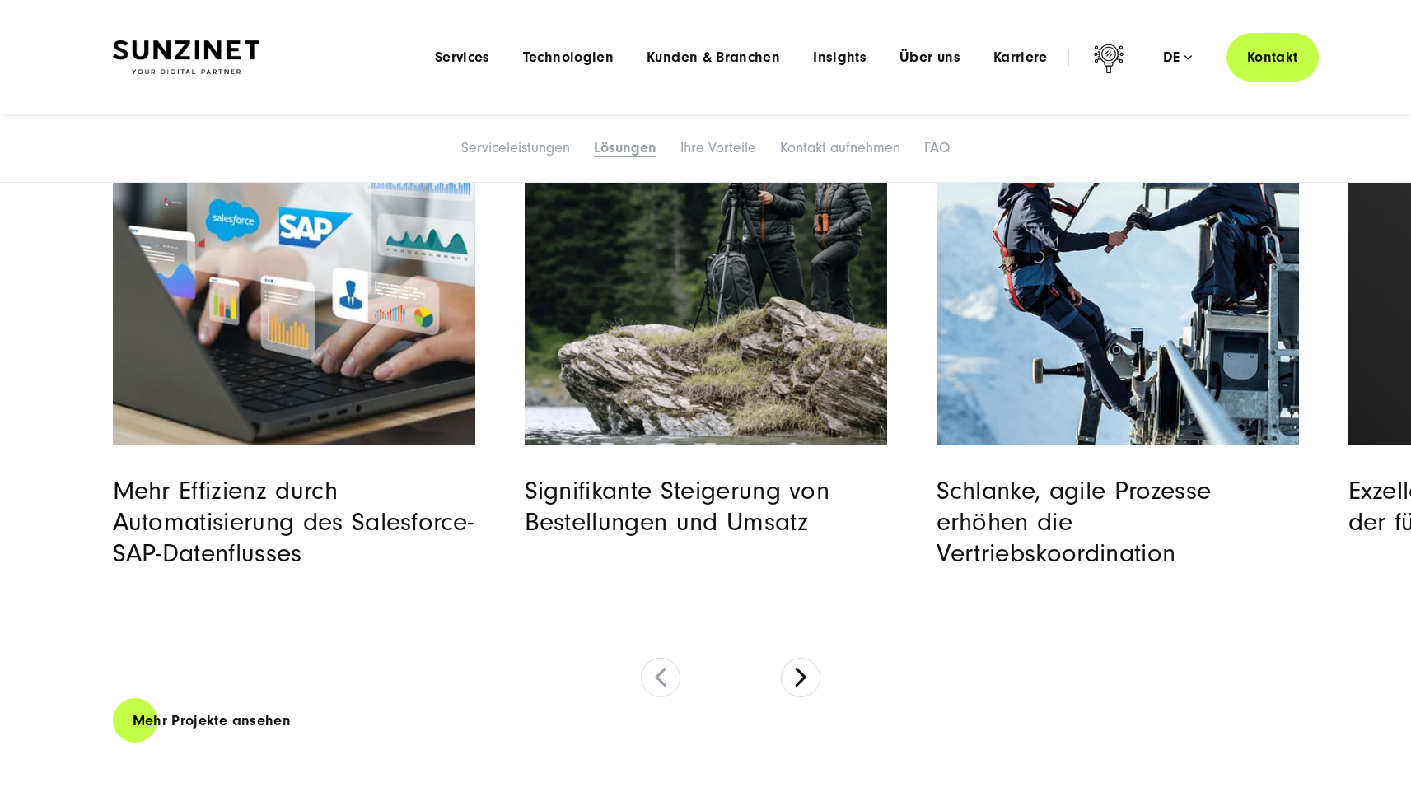
scroll to position [4684, 0]
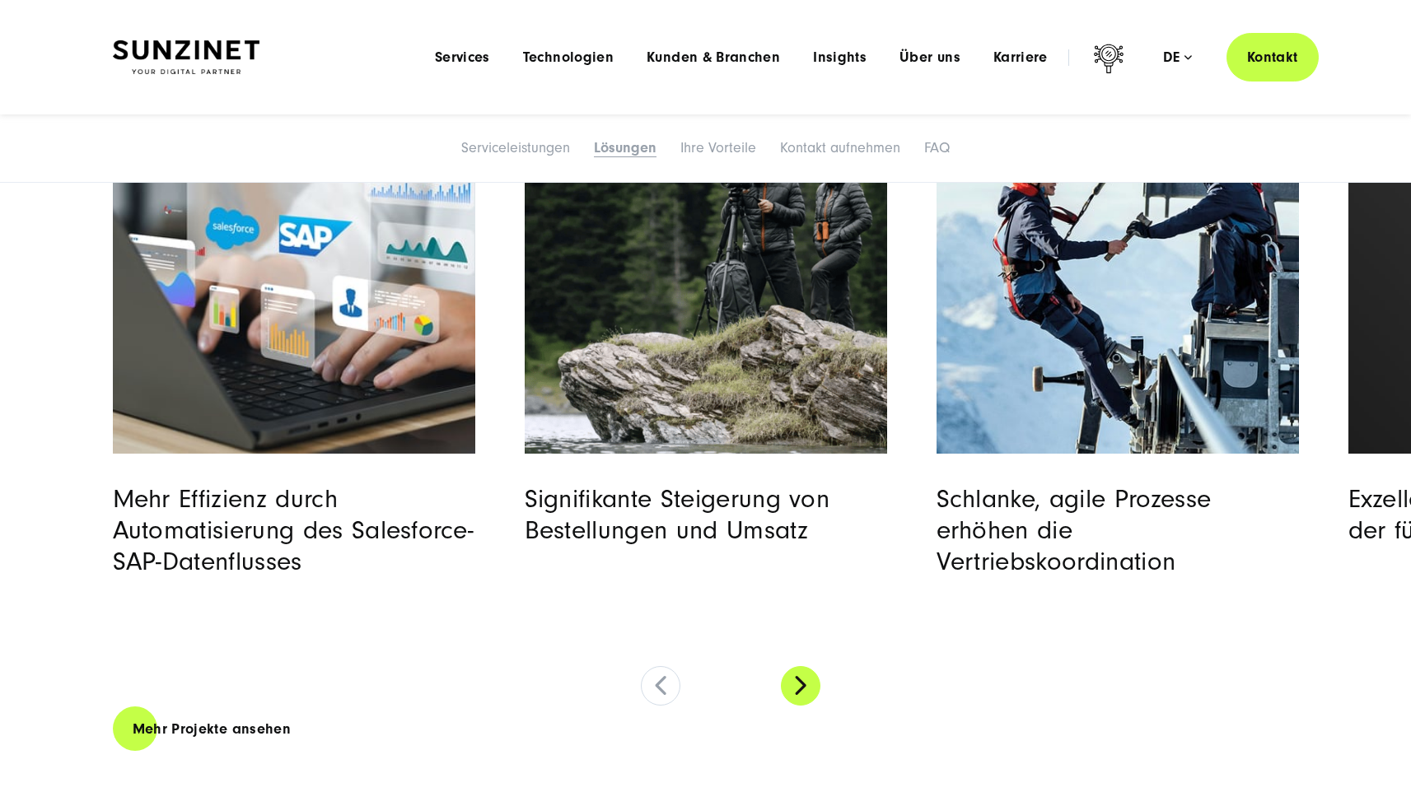
click at [814, 693] on button at bounding box center [801, 686] width 40 height 40
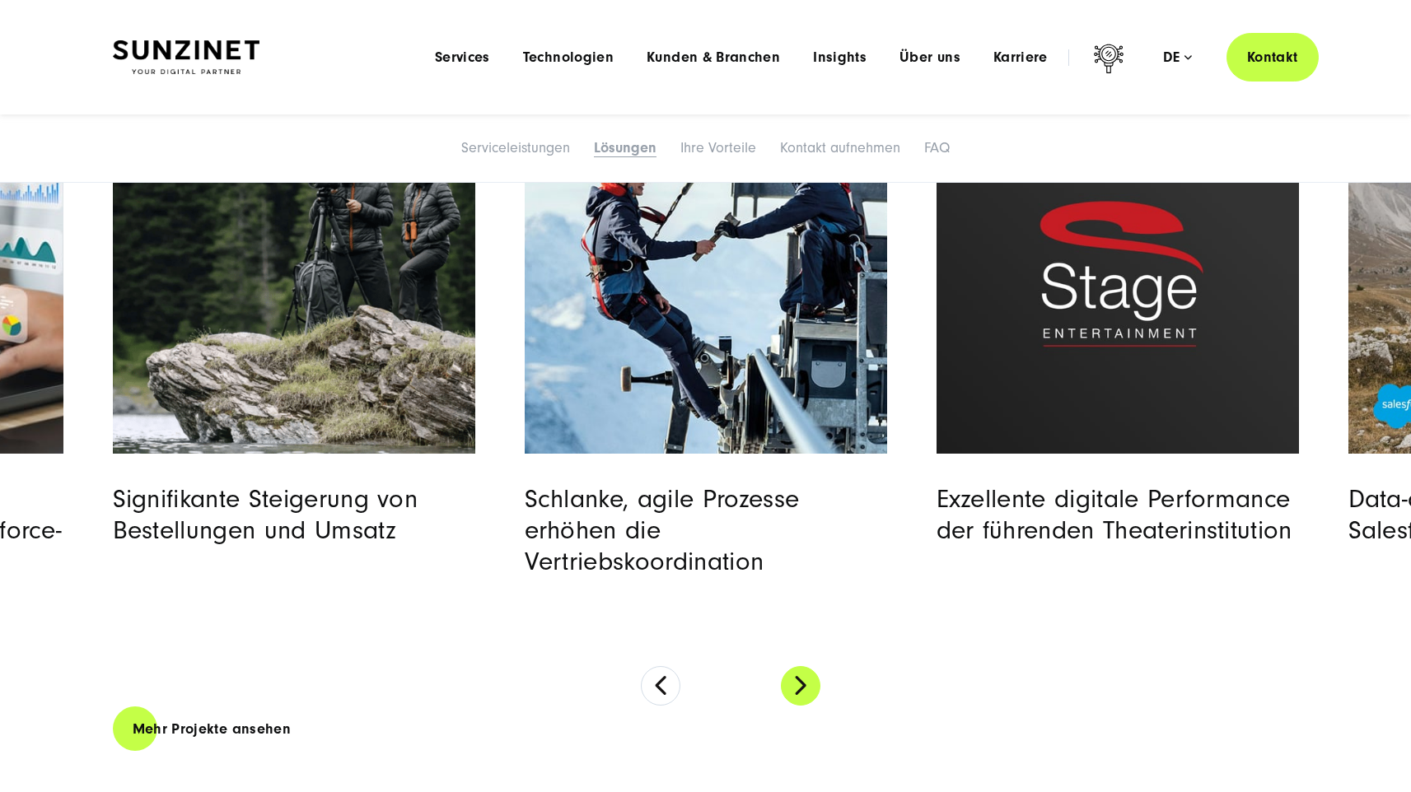
click at [814, 693] on button at bounding box center [801, 686] width 40 height 40
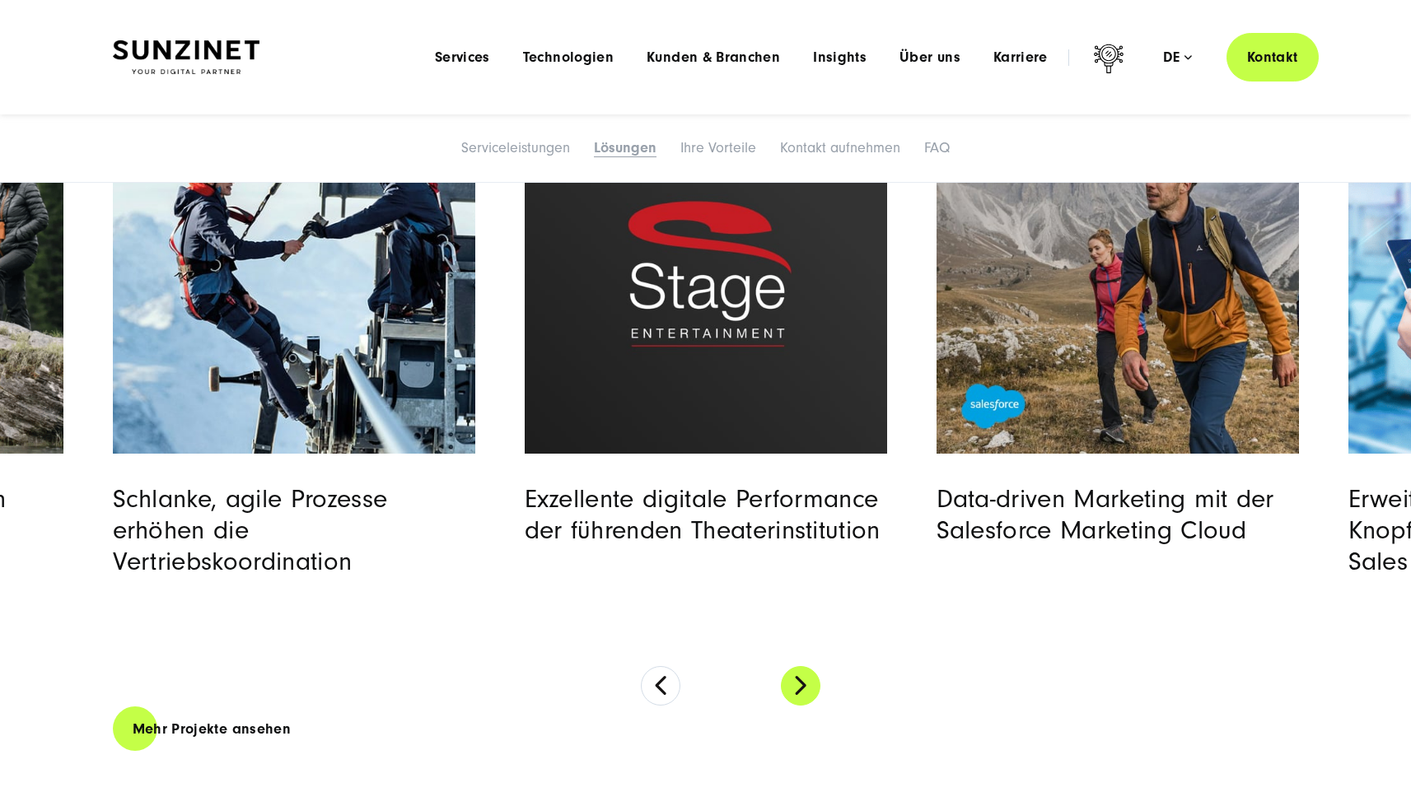
click at [814, 693] on button at bounding box center [801, 686] width 40 height 40
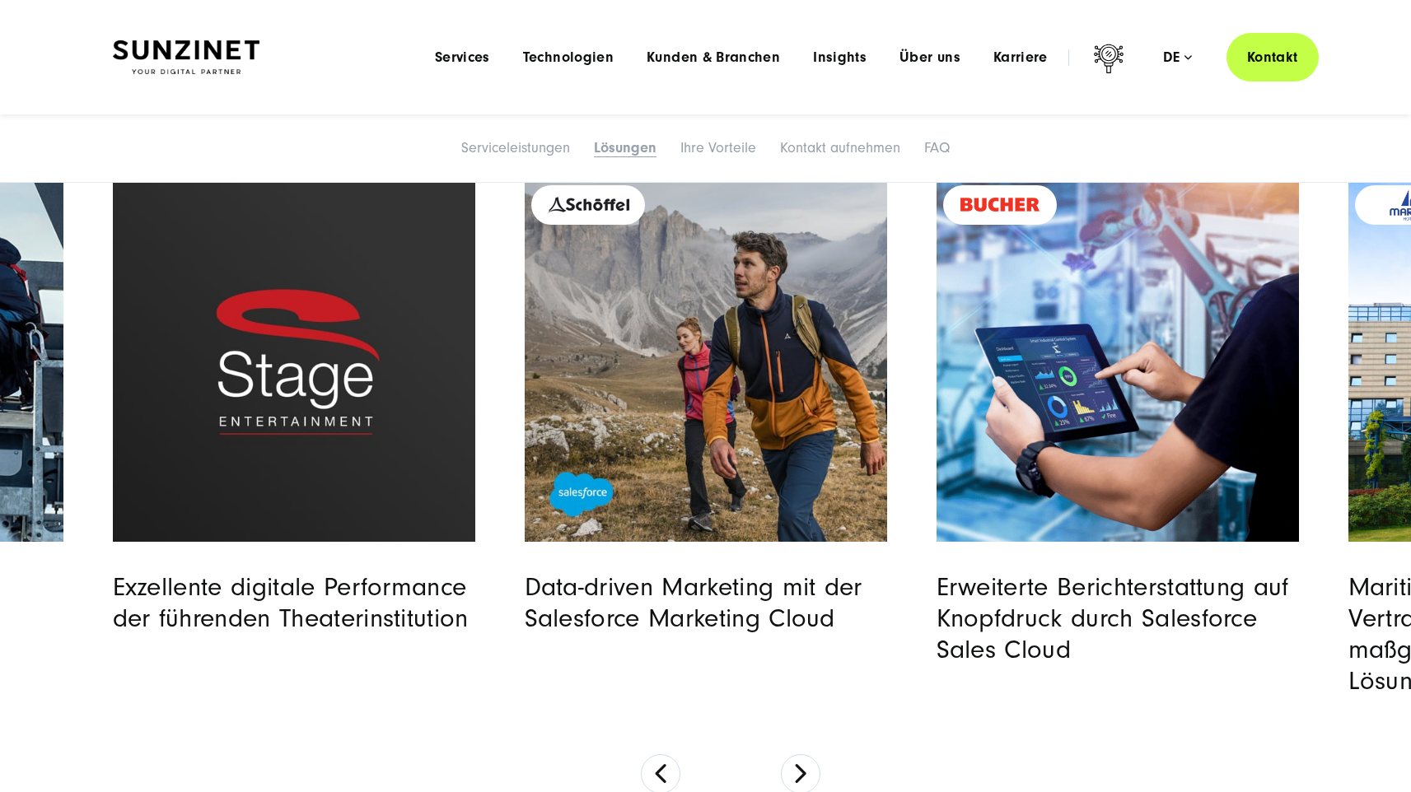
scroll to position [4597, 0]
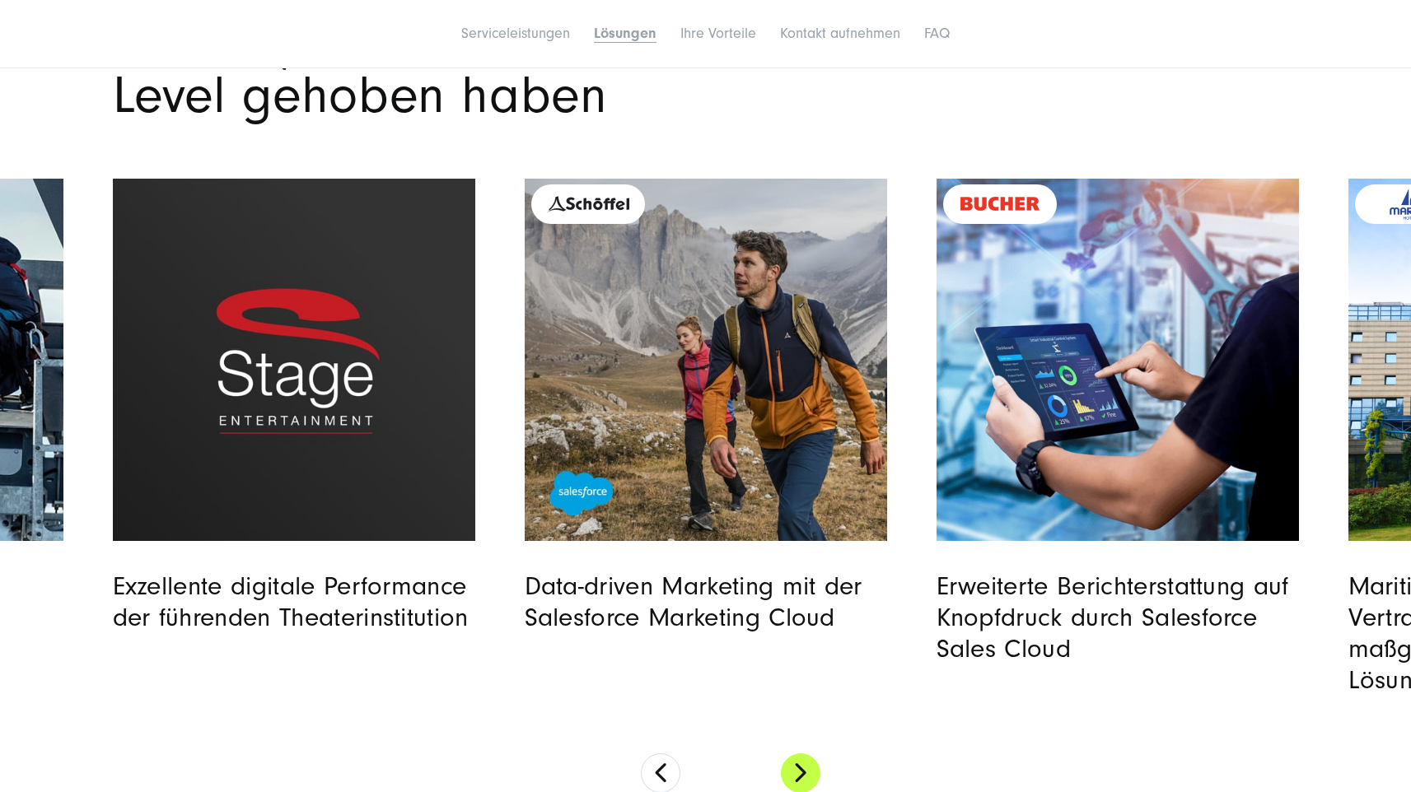
click at [806, 772] on button at bounding box center [801, 774] width 40 height 40
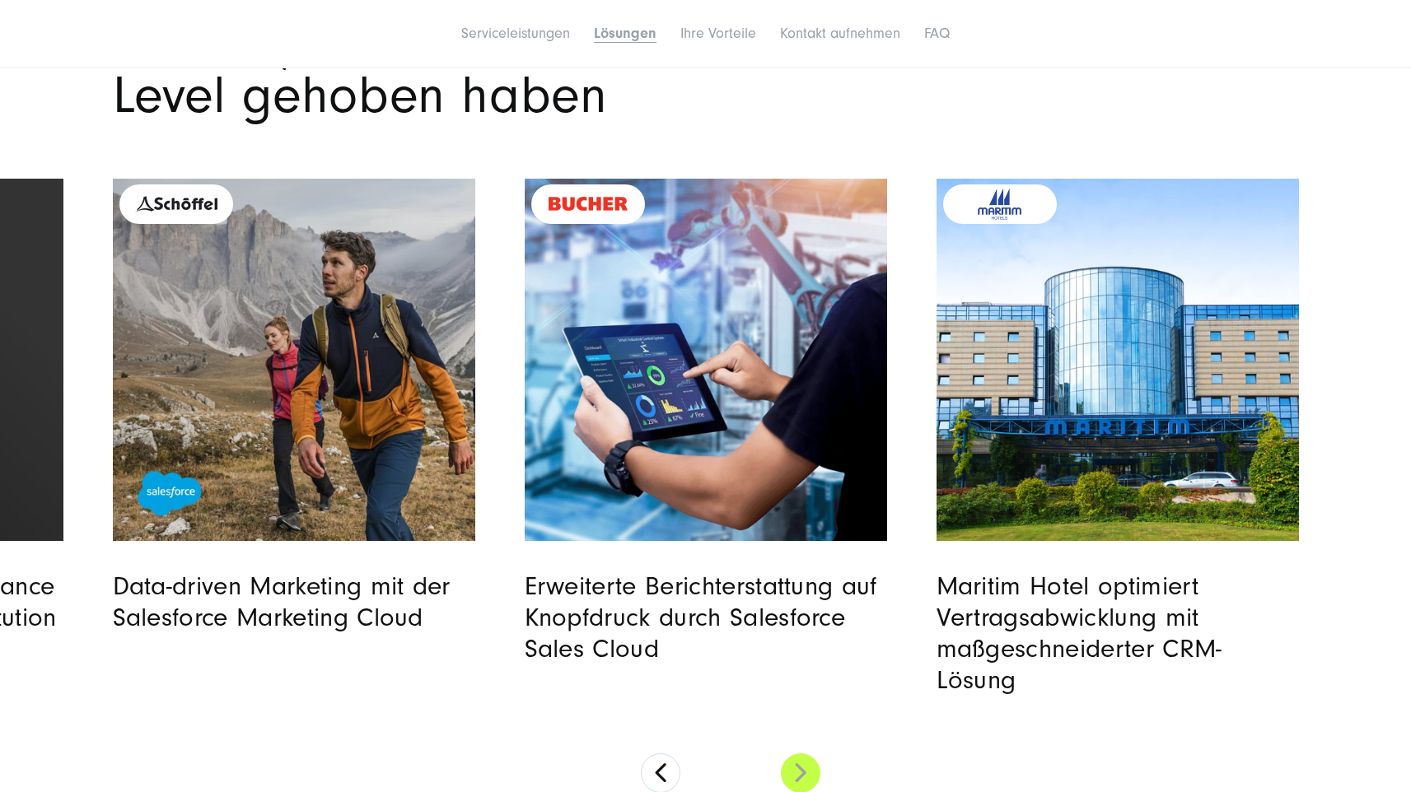
click at [806, 772] on button at bounding box center [801, 774] width 40 height 40
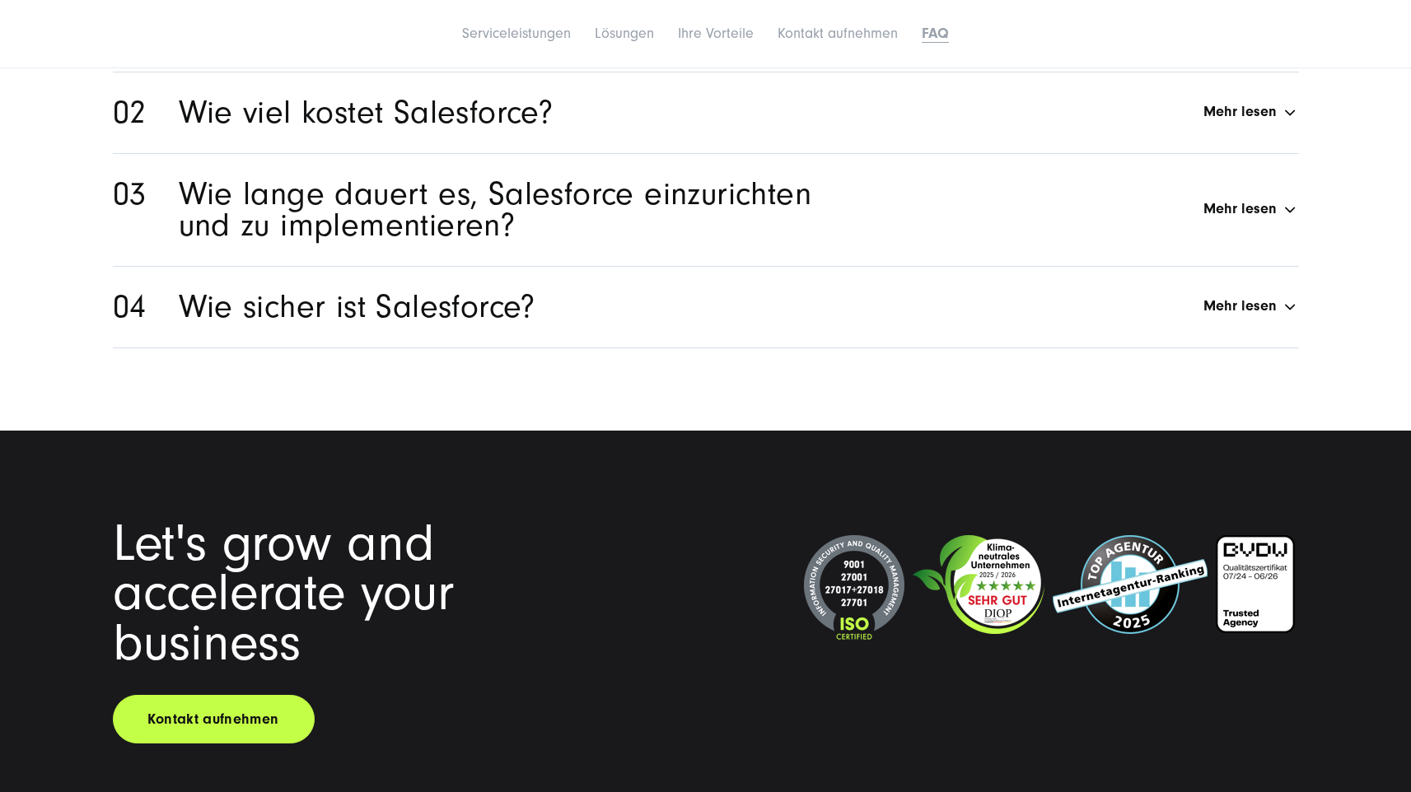
scroll to position [9288, 0]
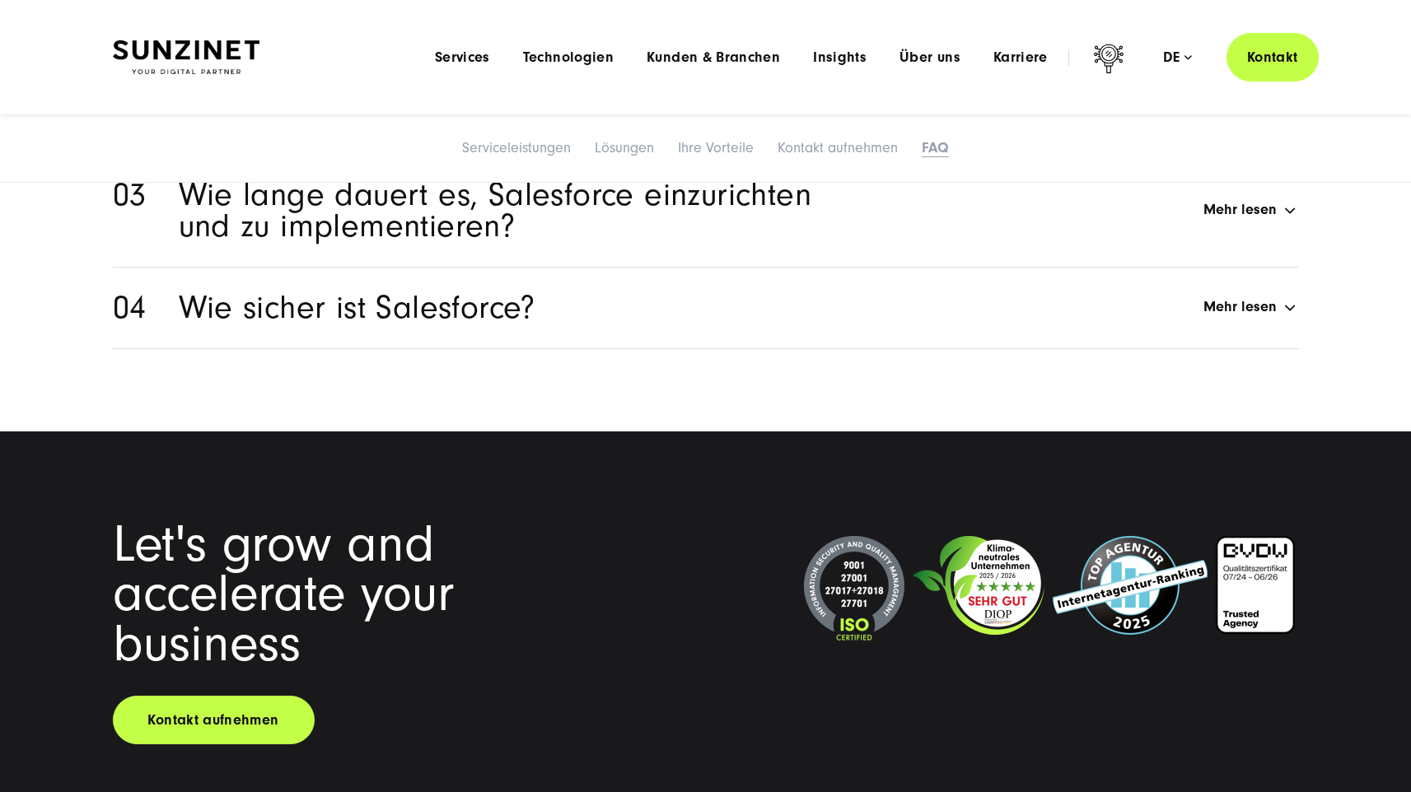
click at [372, 203] on h2 "Wie lange dauert es, Salesforce einzurichten und zu implementieren?" at bounding box center [515, 211] width 672 height 63
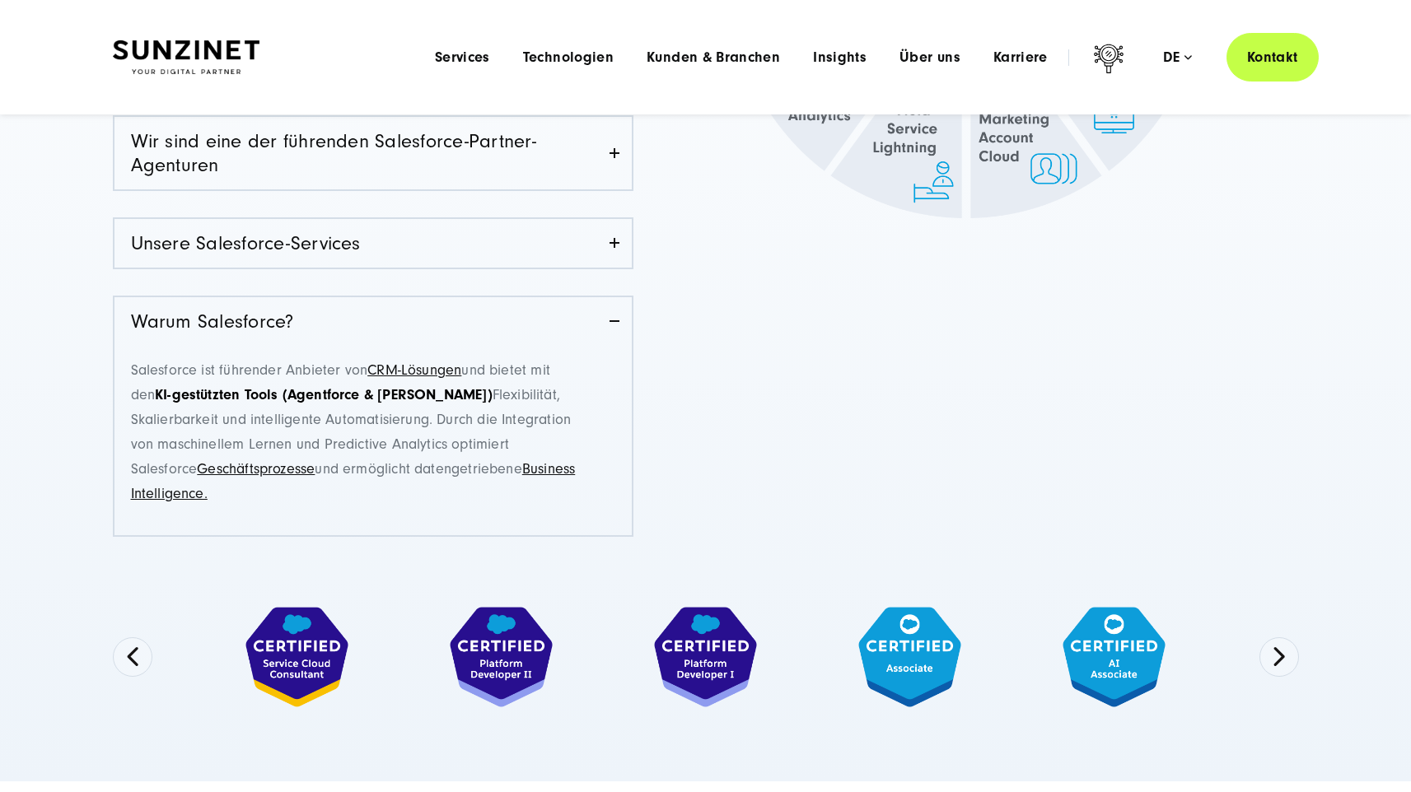
scroll to position [0, 0]
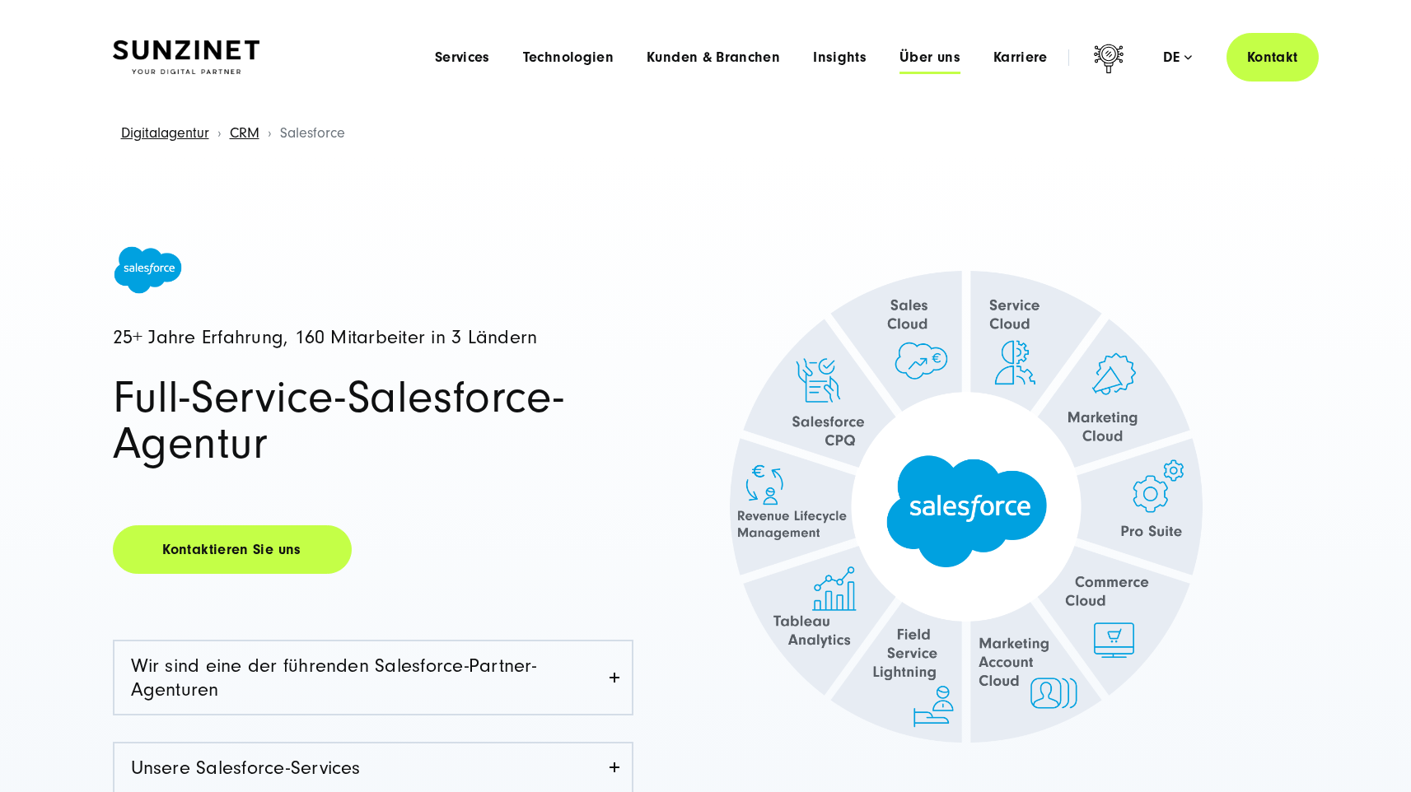
click at [931, 62] on span "Über uns" at bounding box center [929, 57] width 61 height 16
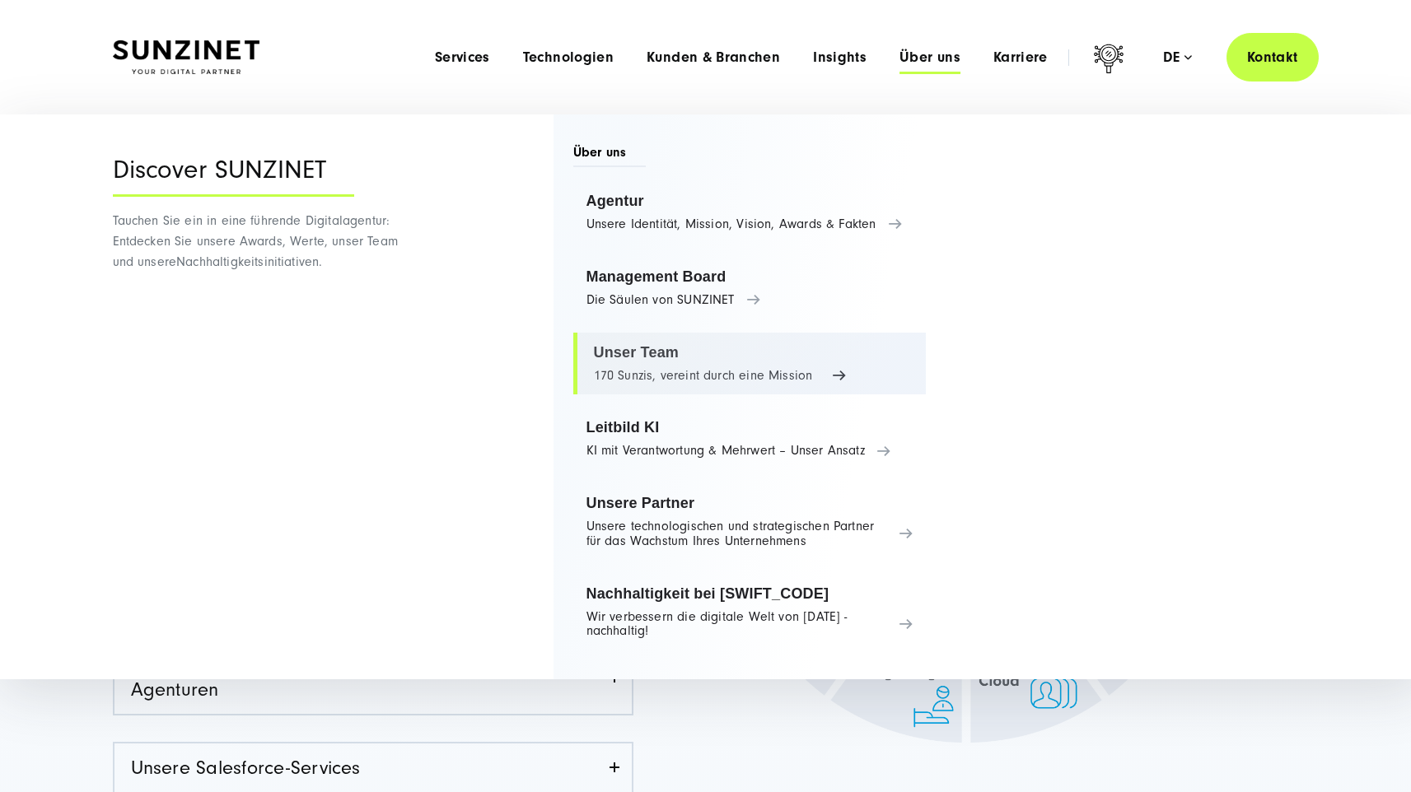
click at [740, 342] on link "Unser Team 170 Sunzis, vereint durch eine Mission" at bounding box center [749, 364] width 353 height 63
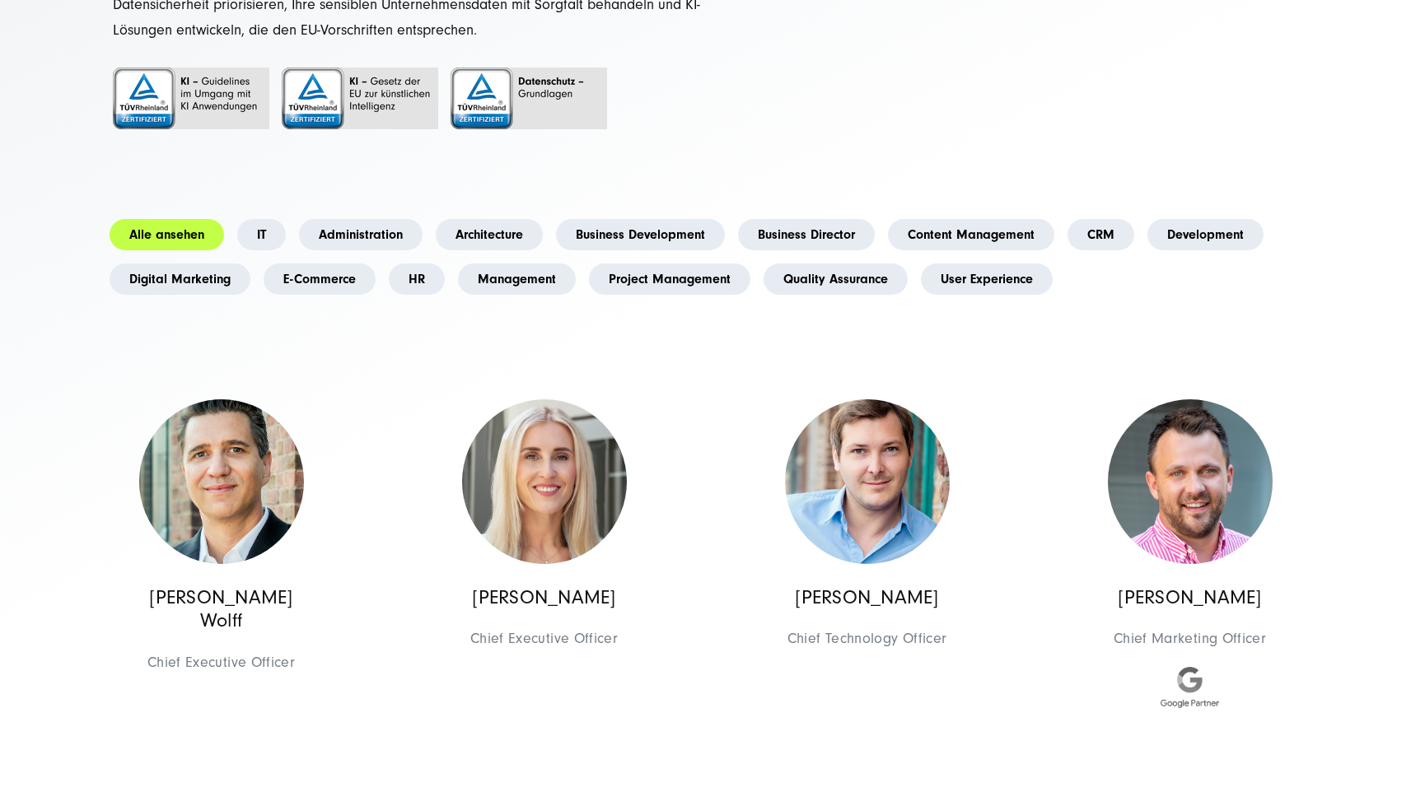
scroll to position [319, 0]
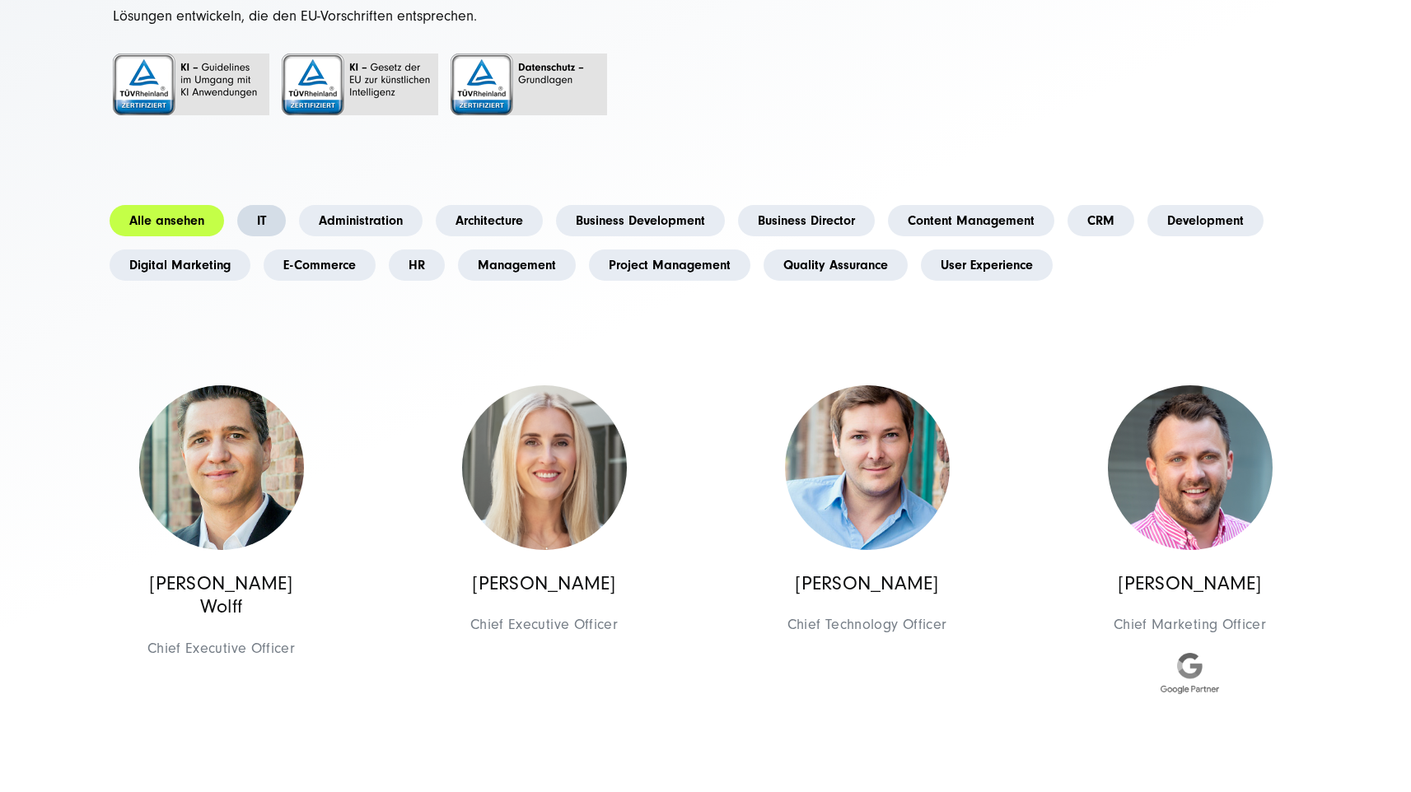
click at [269, 224] on link "IT" at bounding box center [261, 220] width 49 height 31
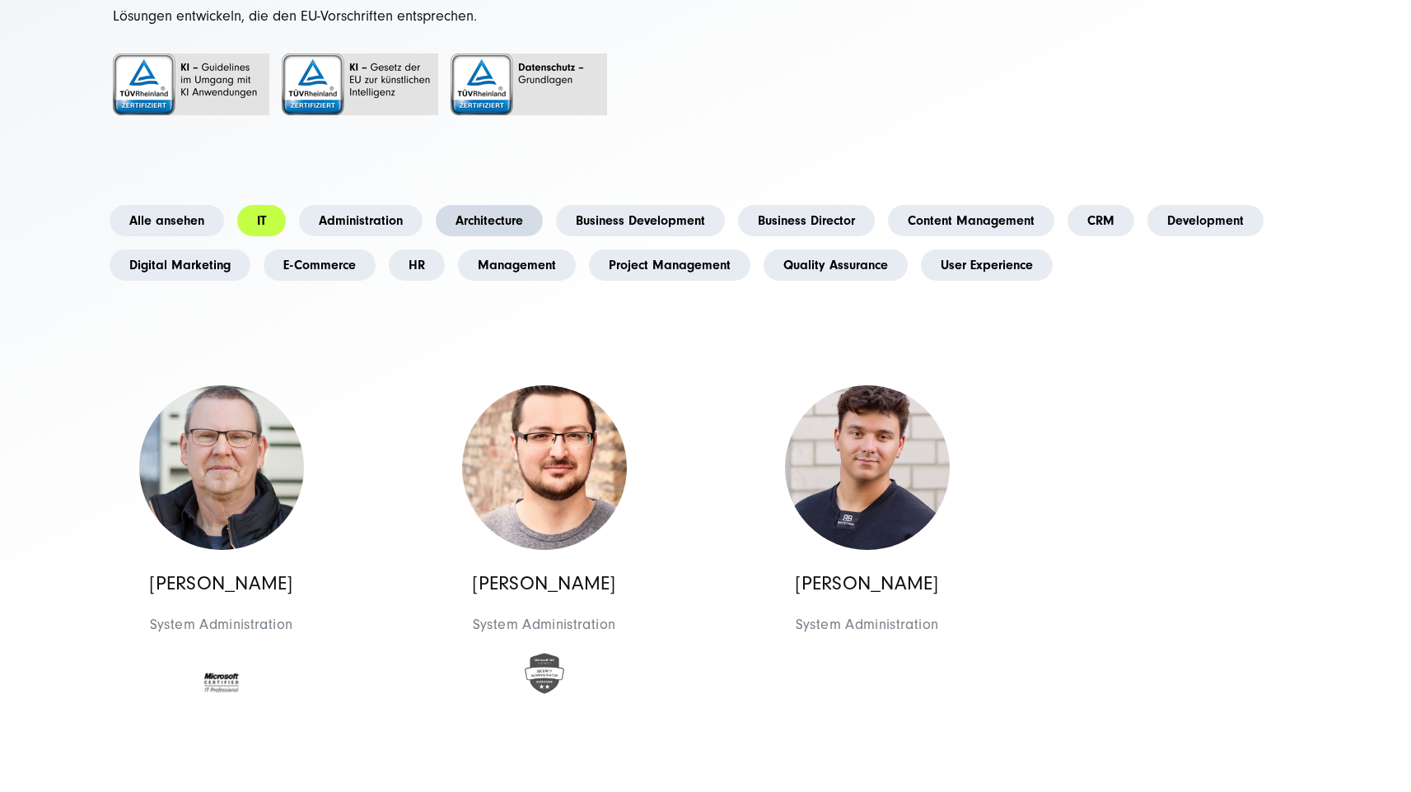
click at [502, 229] on link "Architecture" at bounding box center [489, 220] width 107 height 31
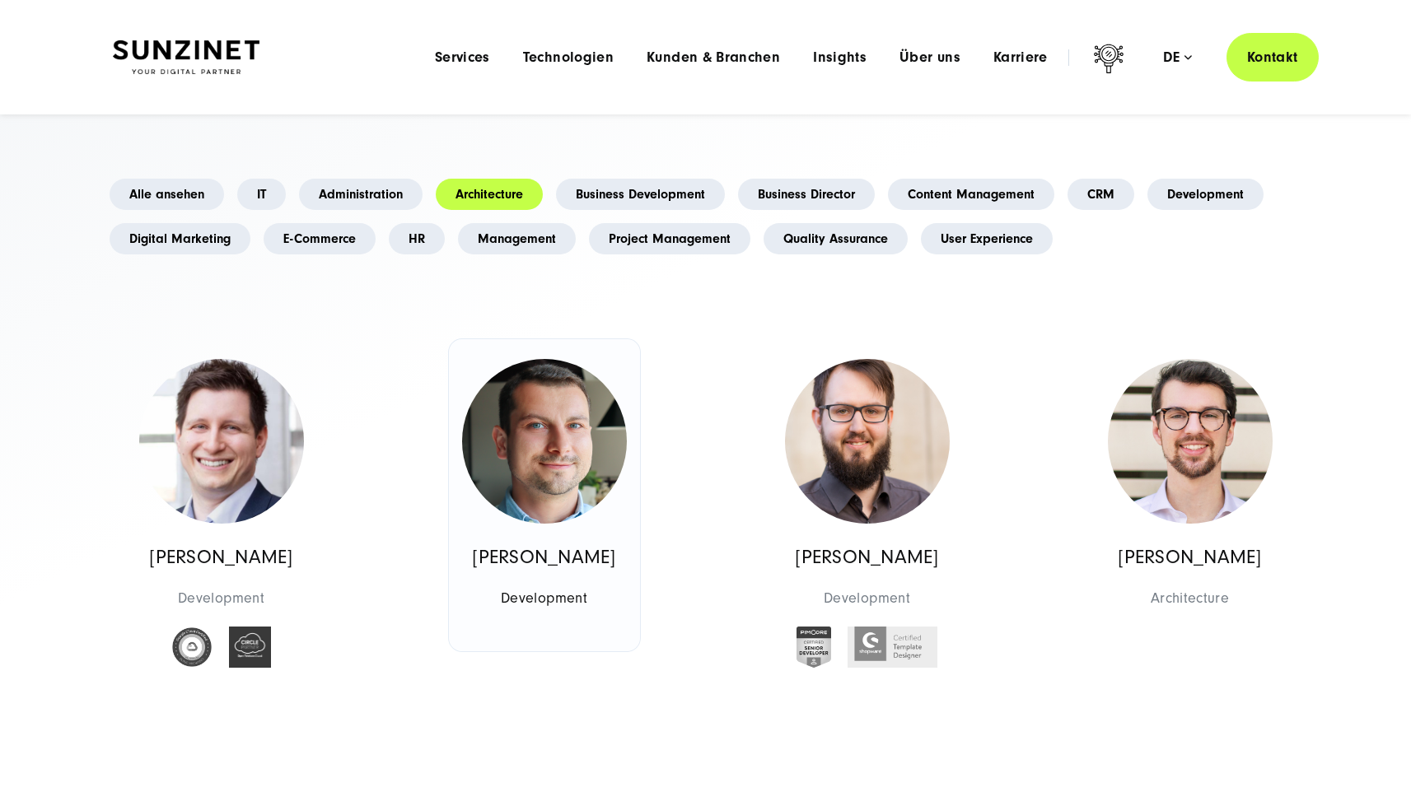
scroll to position [340, 0]
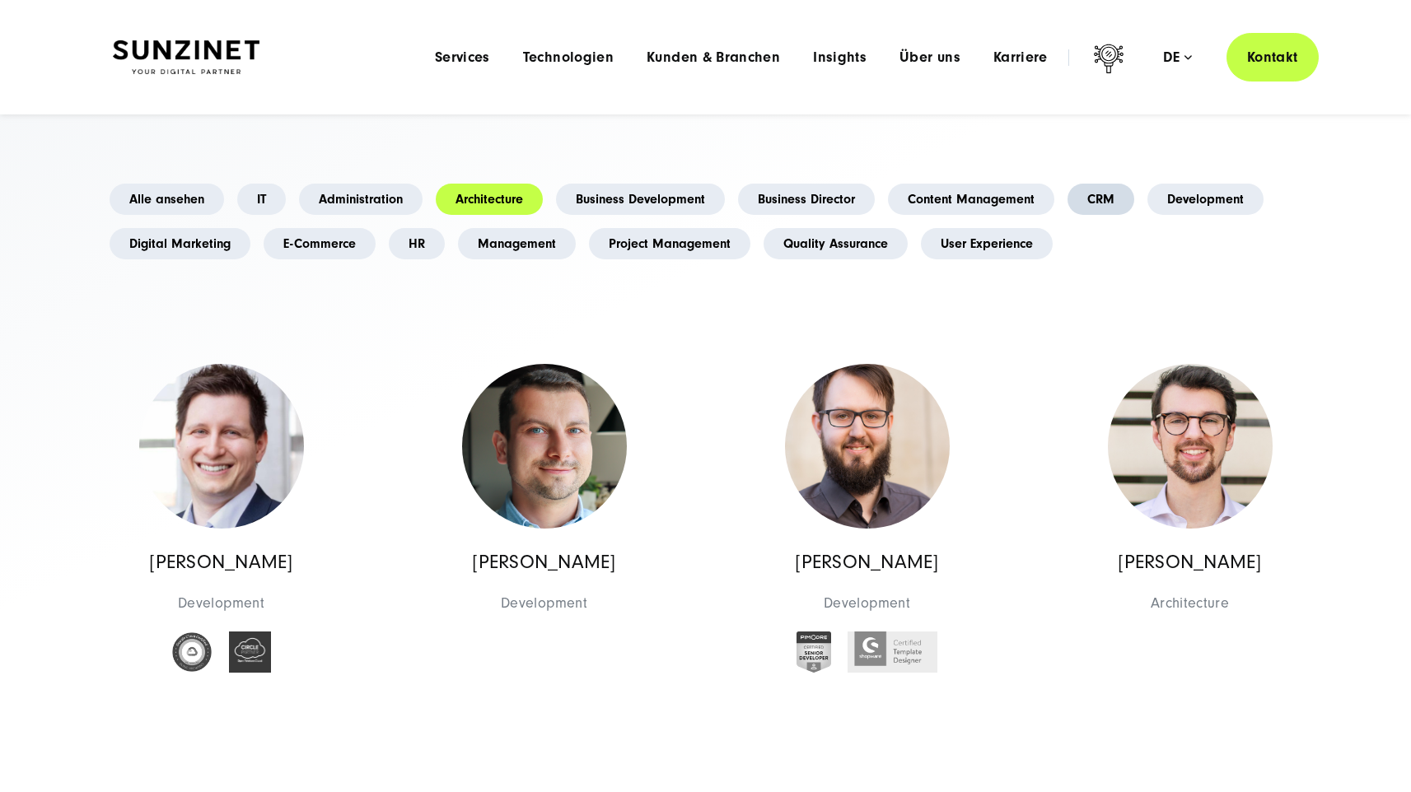
click at [1098, 198] on link "CRM" at bounding box center [1100, 199] width 67 height 31
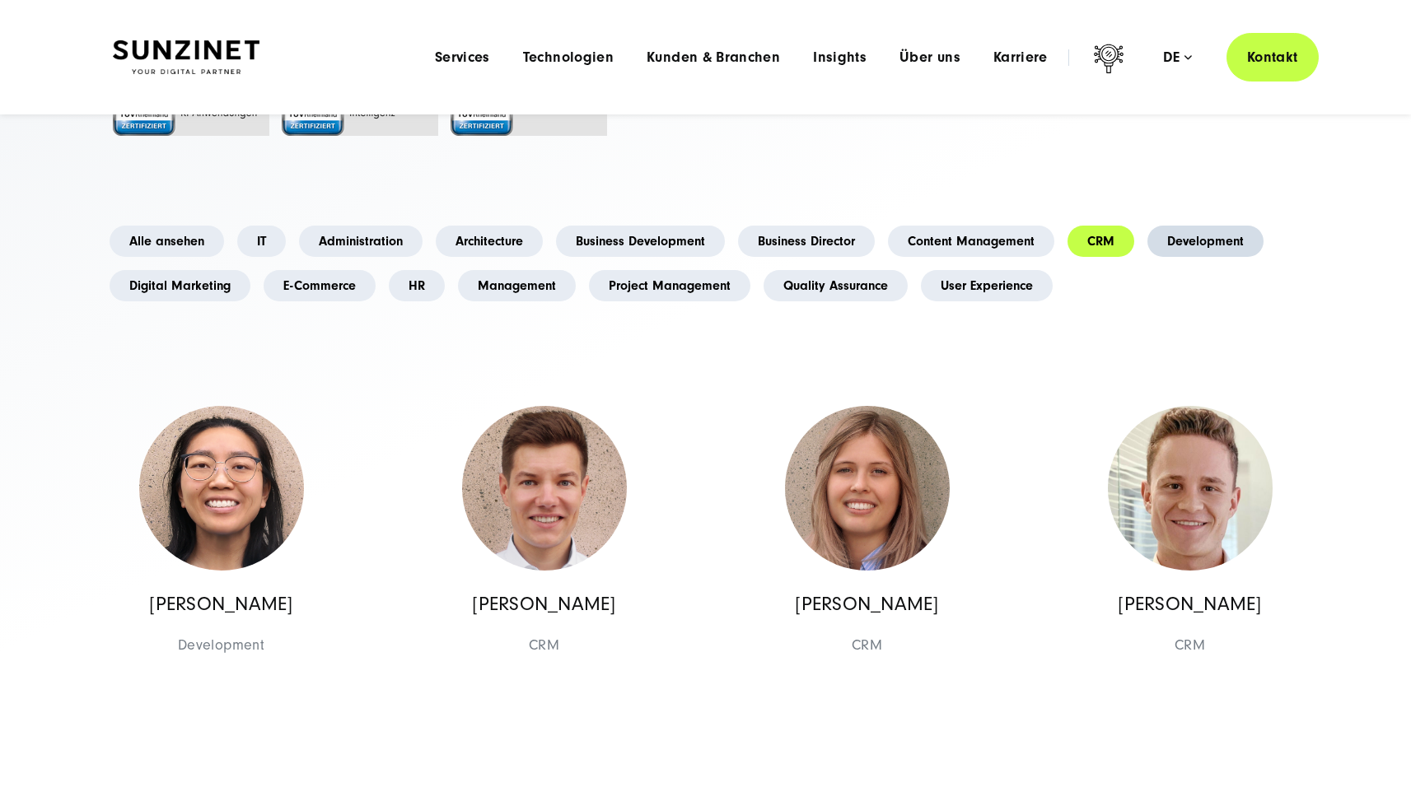
scroll to position [292, 0]
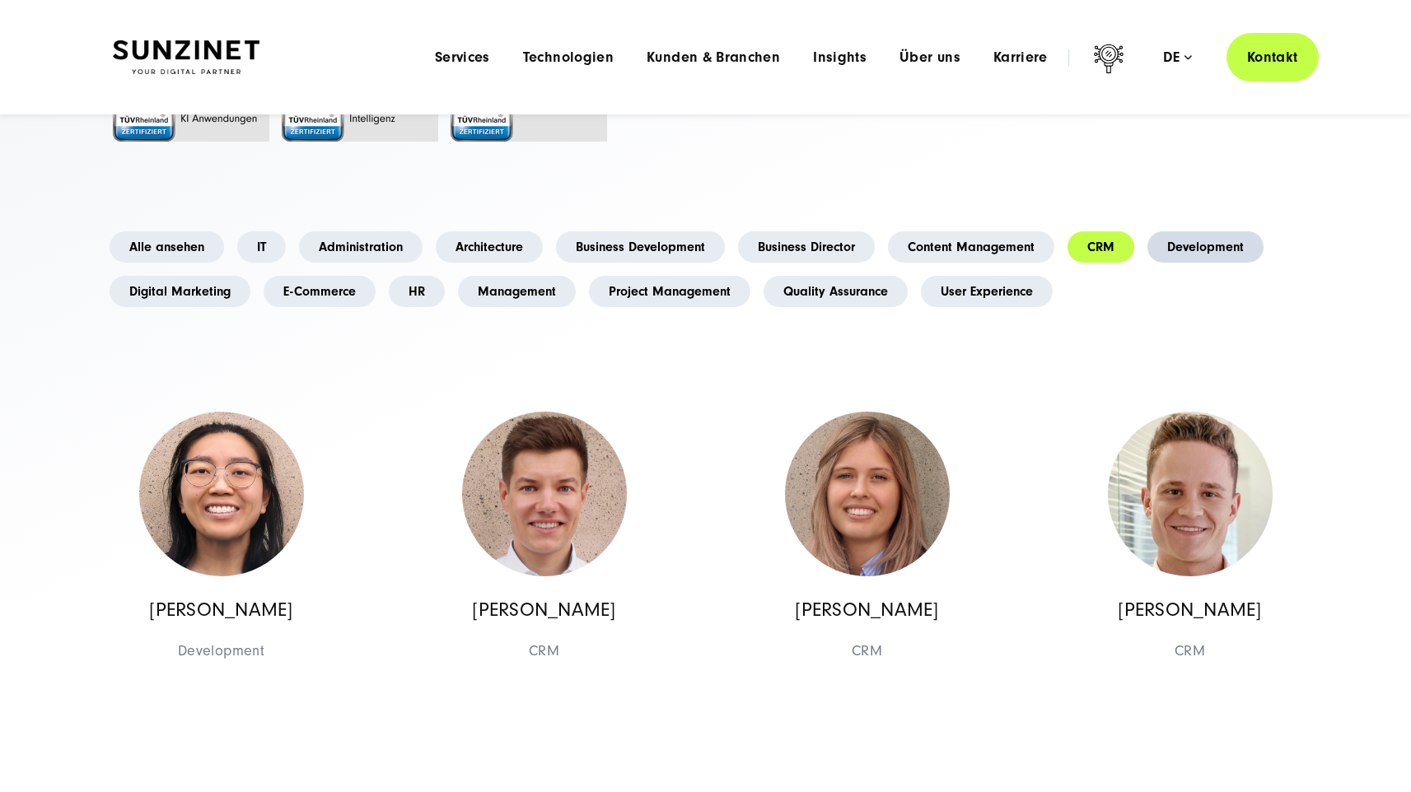
click at [1239, 255] on link "Development" at bounding box center [1205, 246] width 116 height 31
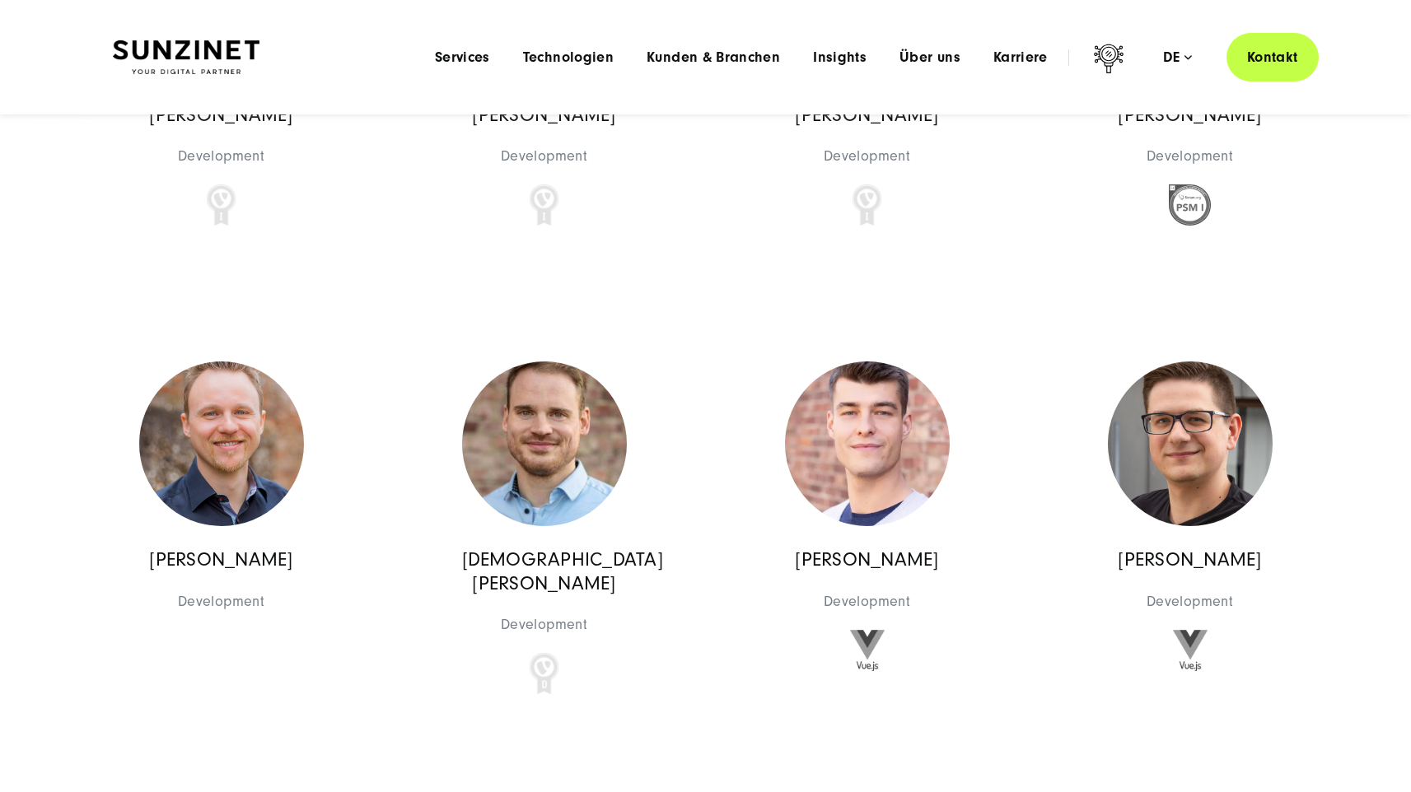
scroll to position [0, 0]
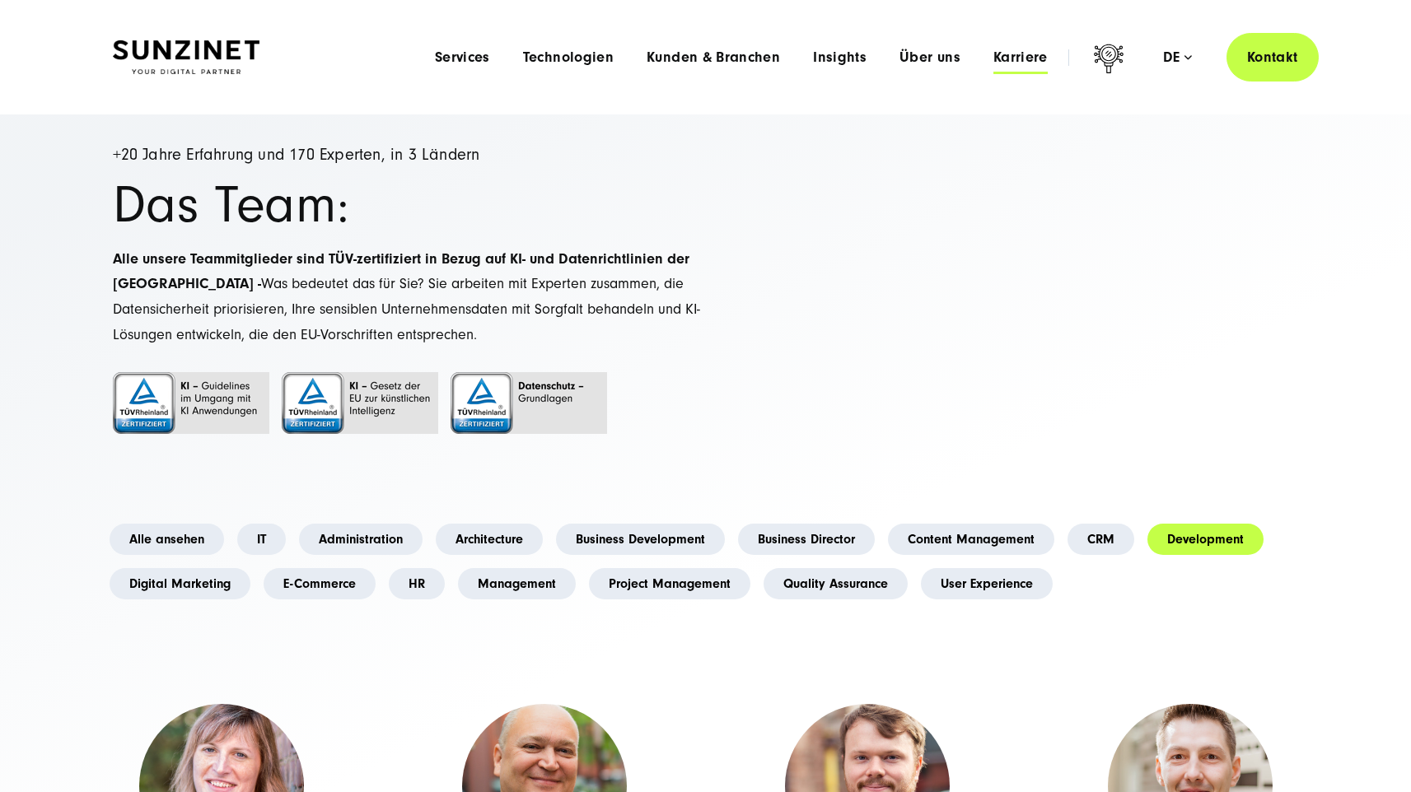
click at [1001, 55] on span "Karriere" at bounding box center [1020, 57] width 54 height 16
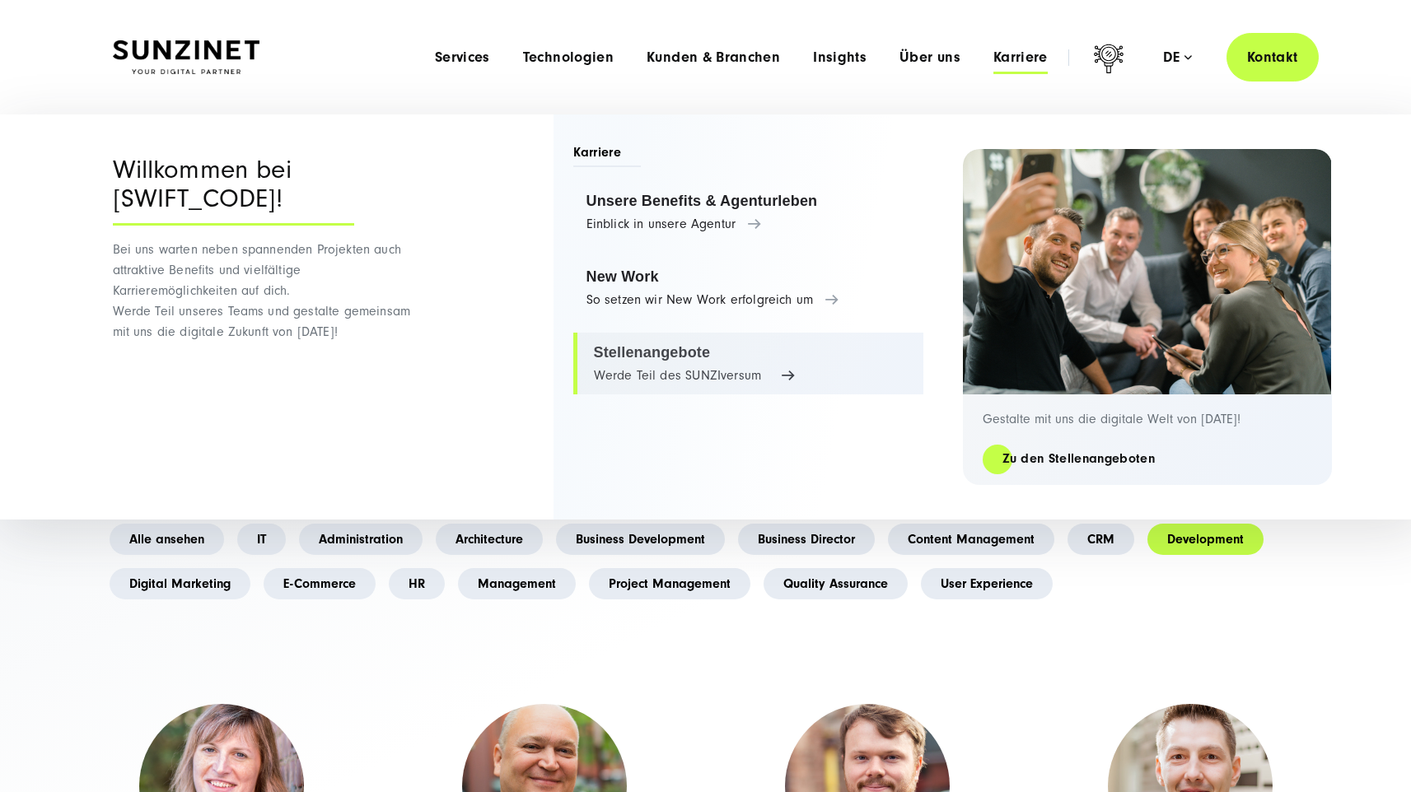
click at [639, 345] on link "Stellenangebote Werde Teil des SUNZIversum" at bounding box center [748, 364] width 350 height 63
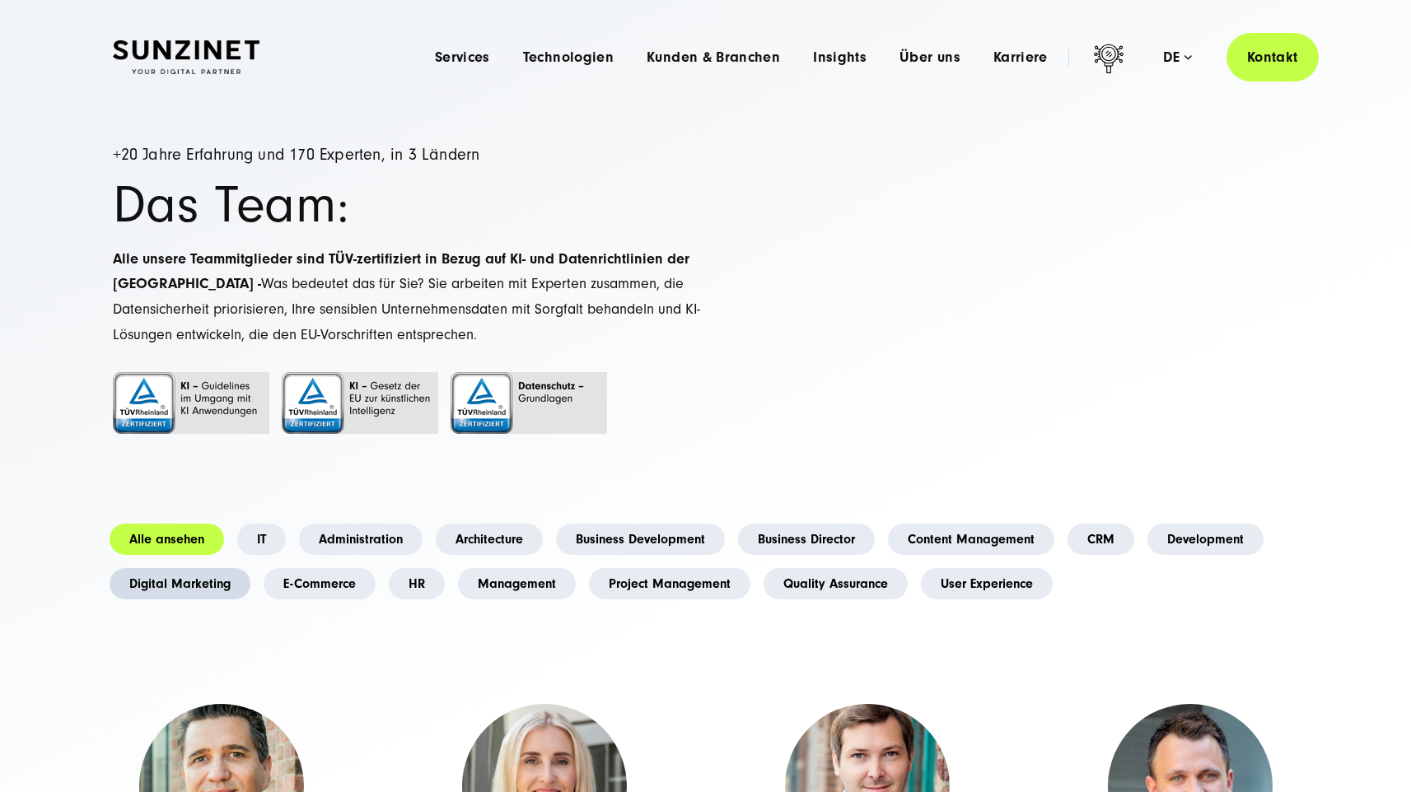
click at [124, 584] on link "Digital Marketing" at bounding box center [180, 583] width 141 height 31
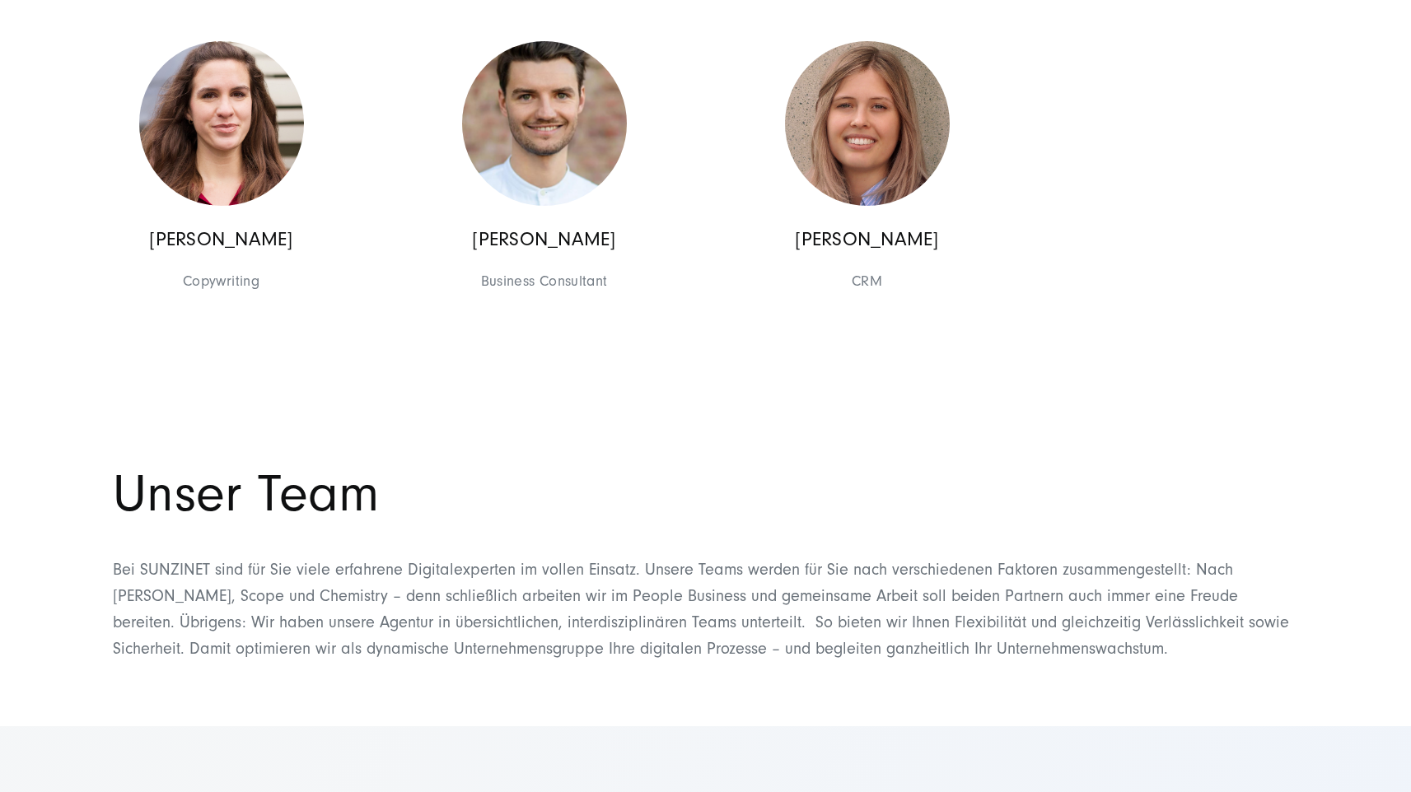
scroll to position [2787, 0]
